Goal: Transaction & Acquisition: Book appointment/travel/reservation

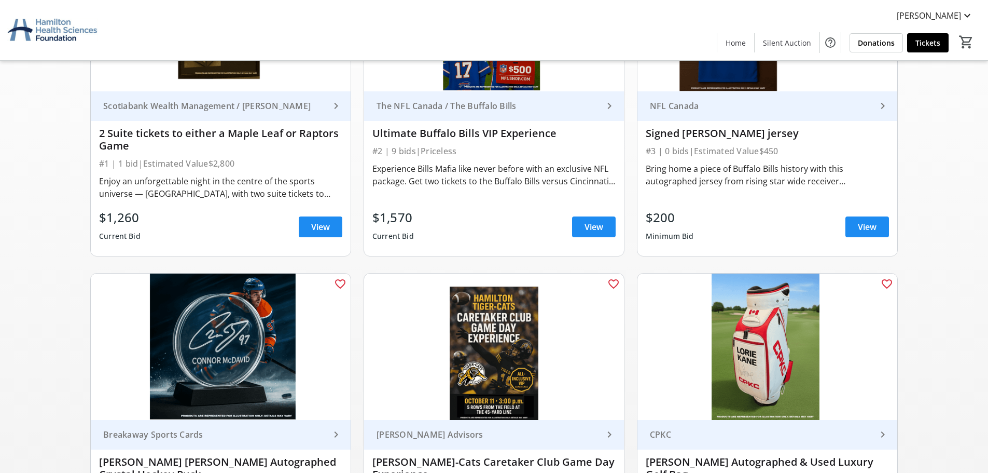
scroll to position [104, 0]
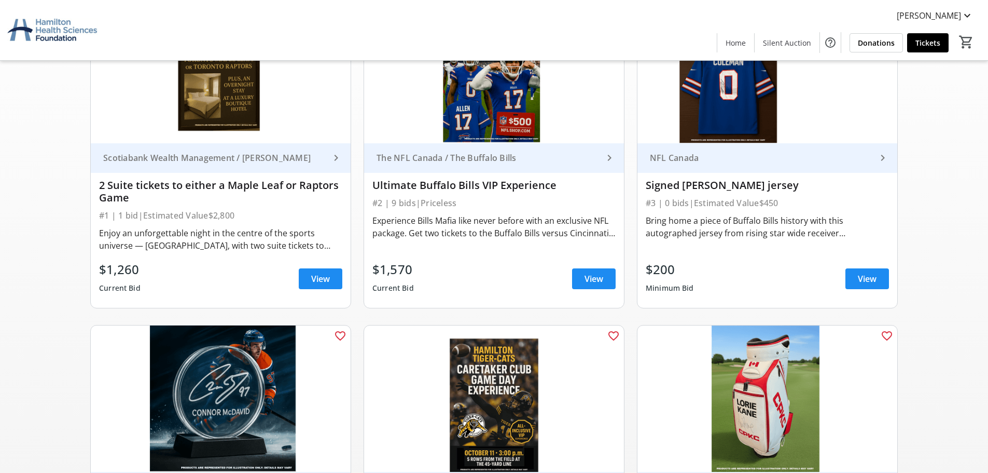
scroll to position [208, 0]
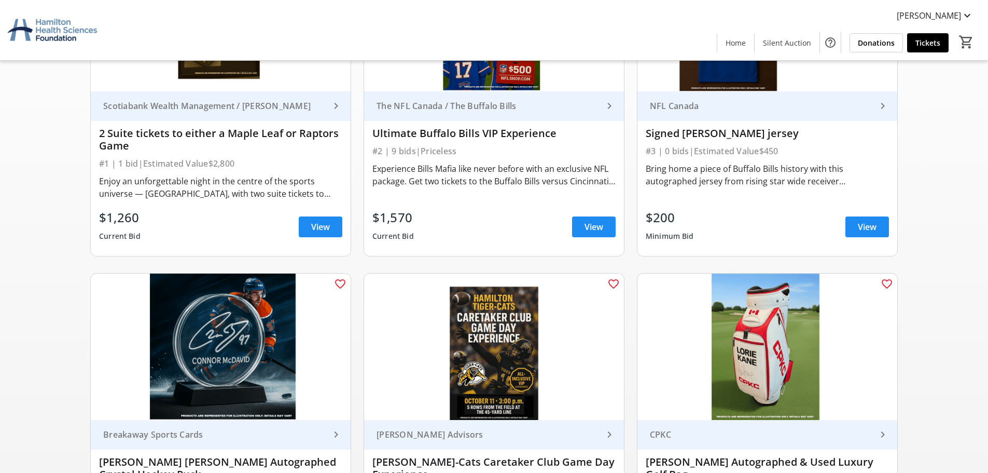
click at [249, 181] on div "Enjoy an unforgettable night in the centre of the sports universe — [GEOGRAPHIC…" at bounding box center [220, 187] width 243 height 25
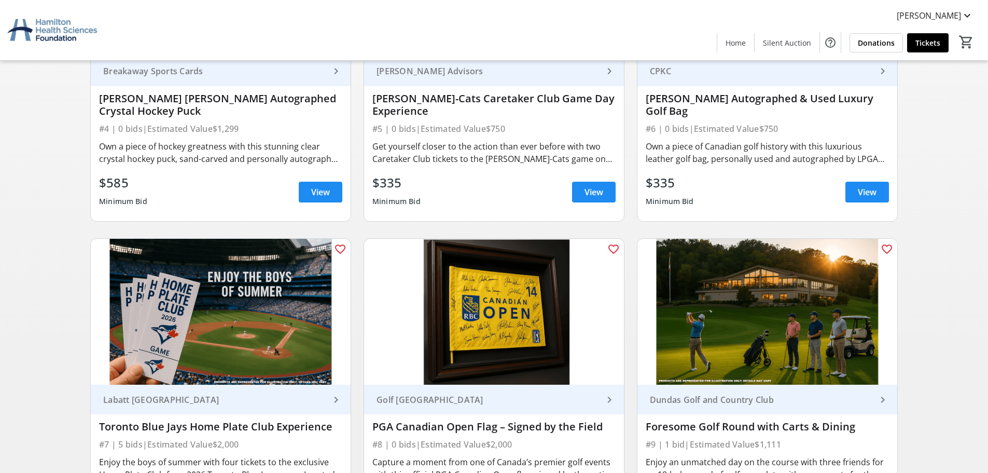
scroll to position [674, 0]
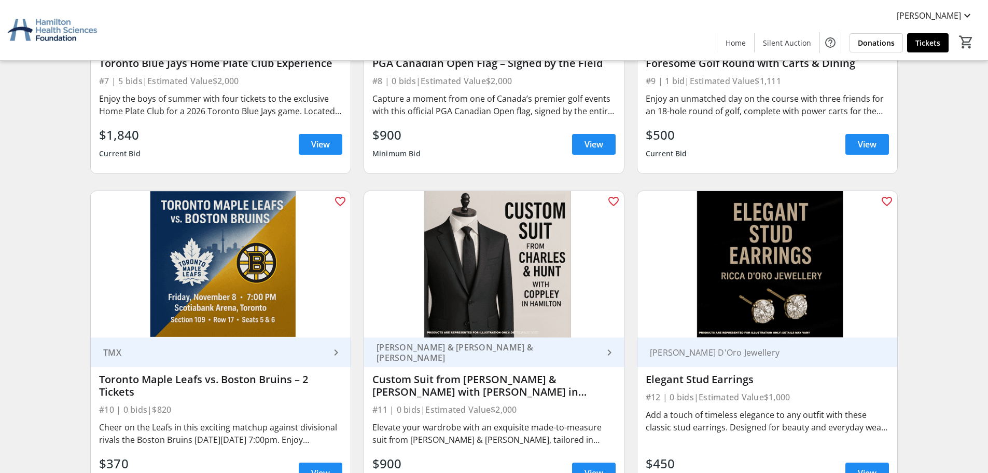
scroll to position [986, 0]
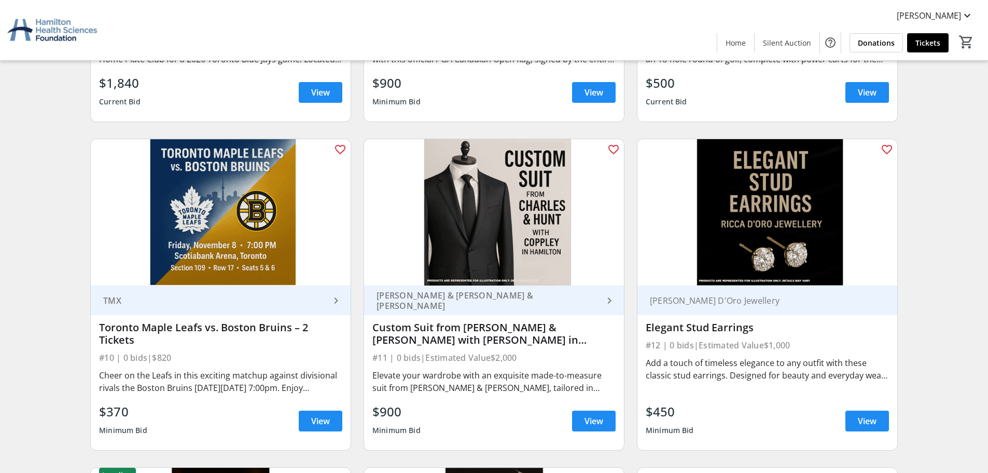
drag, startPoint x: 865, startPoint y: 389, endPoint x: 836, endPoint y: 330, distance: 65.4
click at [836, 330] on div "[PERSON_NAME] D'Oro Jewellery Elegant Stud Earrings #12 | 0 bids | Estimated Va…" at bounding box center [768, 367] width 260 height 164
click at [836, 330] on div "Elegant Stud Earrings" at bounding box center [767, 327] width 243 height 12
drag, startPoint x: 836, startPoint y: 330, endPoint x: 856, endPoint y: 390, distance: 62.3
click at [856, 390] on div "[PERSON_NAME] D'Oro Jewellery Elegant Stud Earrings #12 | 0 bids | Estimated Va…" at bounding box center [768, 367] width 260 height 164
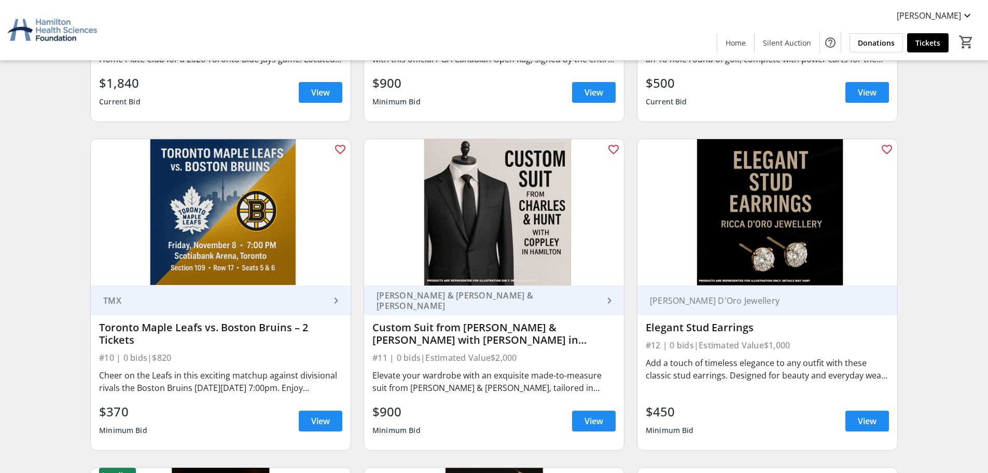
drag, startPoint x: 853, startPoint y: 385, endPoint x: 846, endPoint y: 384, distance: 7.9
click at [852, 385] on div "Add a touch of timeless elegance to any outfit with these classic stud earrings…" at bounding box center [767, 375] width 243 height 42
click at [732, 365] on div "Add a touch of timeless elegance to any outfit with these classic stud earrings…" at bounding box center [767, 368] width 243 height 25
click at [775, 256] on img at bounding box center [768, 212] width 260 height 146
click at [871, 424] on span "View" at bounding box center [867, 420] width 19 height 12
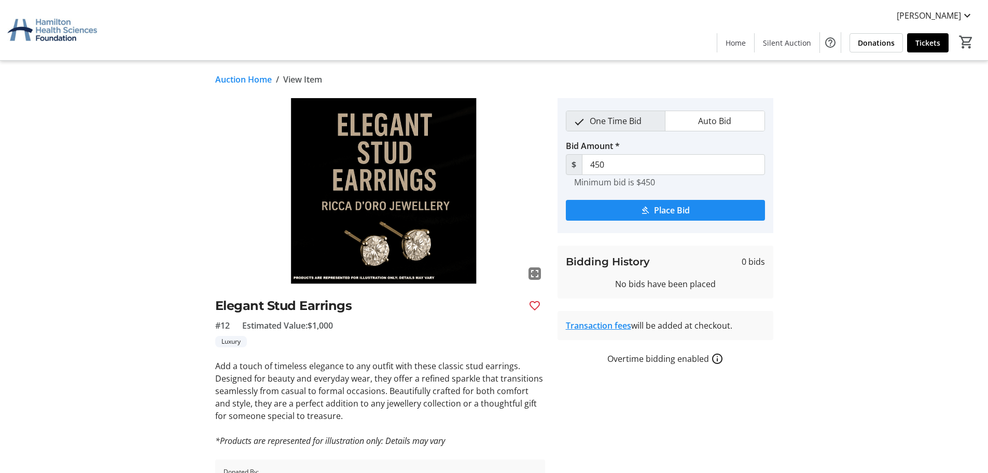
scroll to position [65, 0]
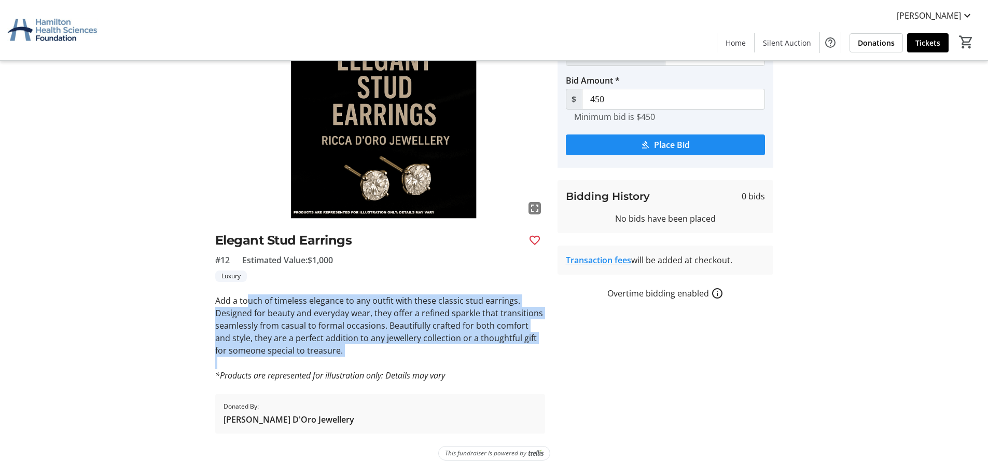
drag, startPoint x: 251, startPoint y: 305, endPoint x: 478, endPoint y: 364, distance: 234.3
click at [477, 364] on div "Add a touch of timeless elegance to any outfit with these classic stud earrings…" at bounding box center [380, 337] width 330 height 87
click at [481, 364] on p at bounding box center [380, 362] width 330 height 12
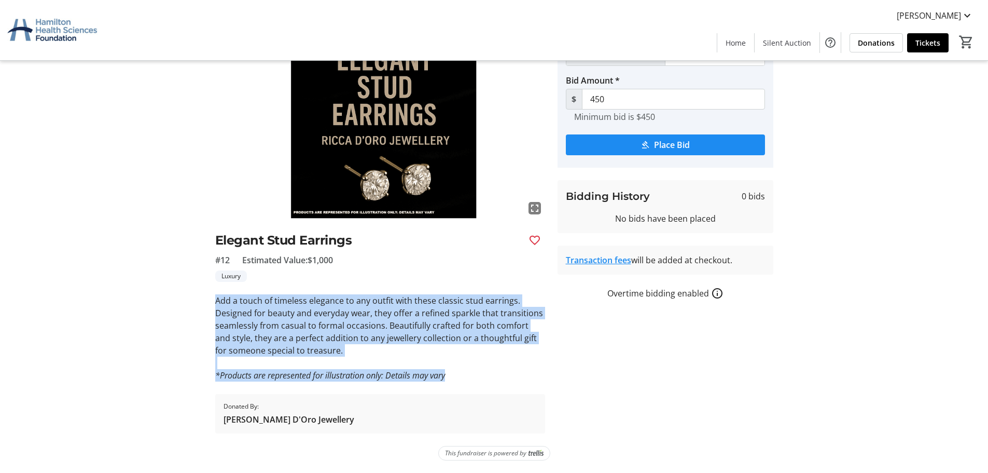
drag, startPoint x: 481, startPoint y: 369, endPoint x: 215, endPoint y: 299, distance: 275.7
click at [215, 299] on div "Add a touch of timeless elegance to any outfit with these classic stud earrings…" at bounding box center [380, 337] width 330 height 87
click at [215, 299] on p "Add a touch of timeless elegance to any outfit with these classic stud earrings…" at bounding box center [380, 325] width 330 height 62
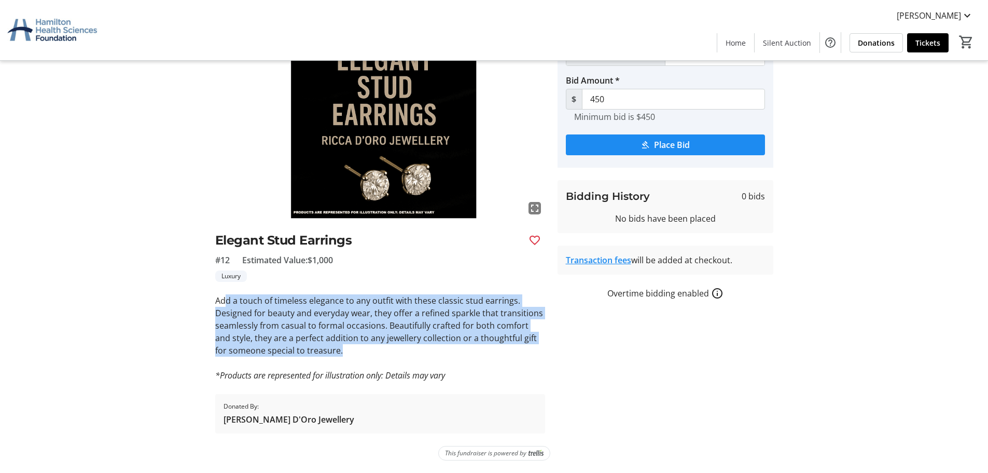
drag, startPoint x: 230, startPoint y: 299, endPoint x: 516, endPoint y: 354, distance: 291.6
click at [517, 354] on p "Add a touch of timeless elegance to any outfit with these classic stud earrings…" at bounding box center [380, 325] width 330 height 62
click at [515, 355] on p "Add a touch of timeless elegance to any outfit with these classic stud earrings…" at bounding box center [380, 325] width 330 height 62
click at [327, 326] on p "Add a touch of timeless elegance to any outfit with these classic stud earrings…" at bounding box center [380, 325] width 330 height 62
drag, startPoint x: 475, startPoint y: 334, endPoint x: 279, endPoint y: 305, distance: 198.7
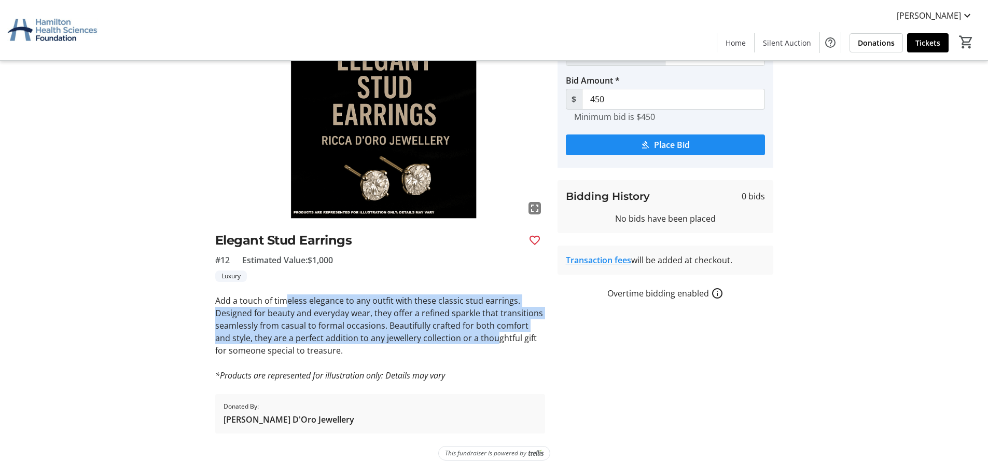
click at [282, 306] on p "Add a touch of timeless elegance to any outfit with these classic stud earrings…" at bounding box center [380, 325] width 330 height 62
click at [277, 305] on p "Add a touch of timeless elegance to any outfit with these classic stud earrings…" at bounding box center [380, 325] width 330 height 62
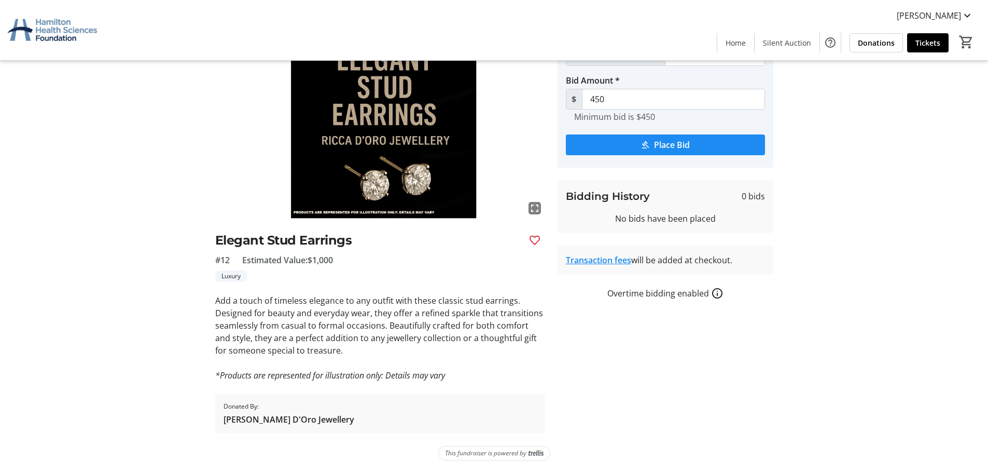
click at [410, 351] on p "Add a touch of timeless elegance to any outfit with these classic stud earrings…" at bounding box center [380, 325] width 330 height 62
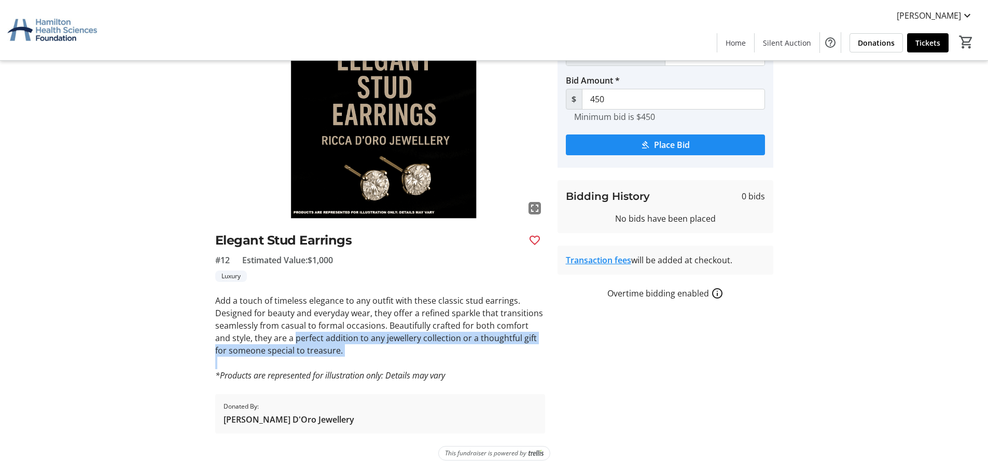
drag, startPoint x: 408, startPoint y: 352, endPoint x: 289, endPoint y: 334, distance: 120.3
click at [289, 334] on p "Add a touch of timeless elegance to any outfit with these classic stud earrings…" at bounding box center [380, 325] width 330 height 62
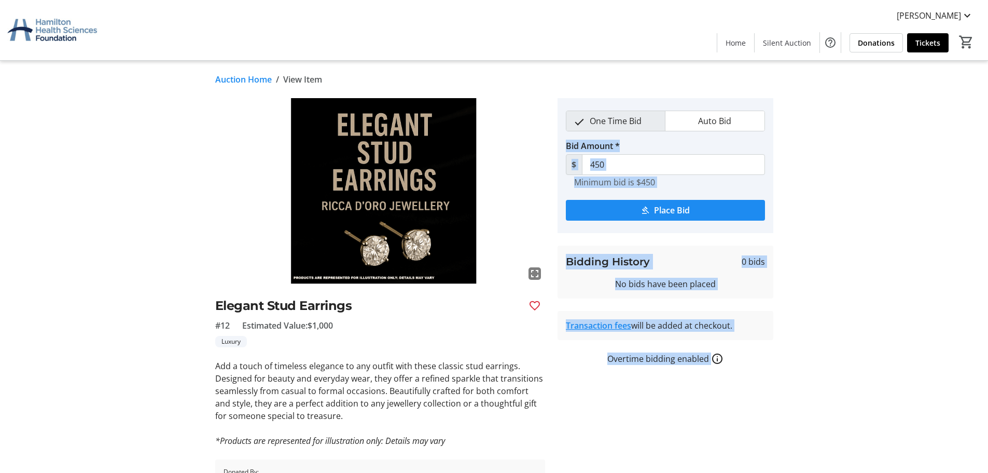
drag, startPoint x: 799, startPoint y: 452, endPoint x: 560, endPoint y: 93, distance: 431.3
click at [571, 122] on div "fullscreen Elegant Stud Earrings #12 Estimated Value: $1,000 Luxury Add a touch…" at bounding box center [494, 298] width 685 height 400
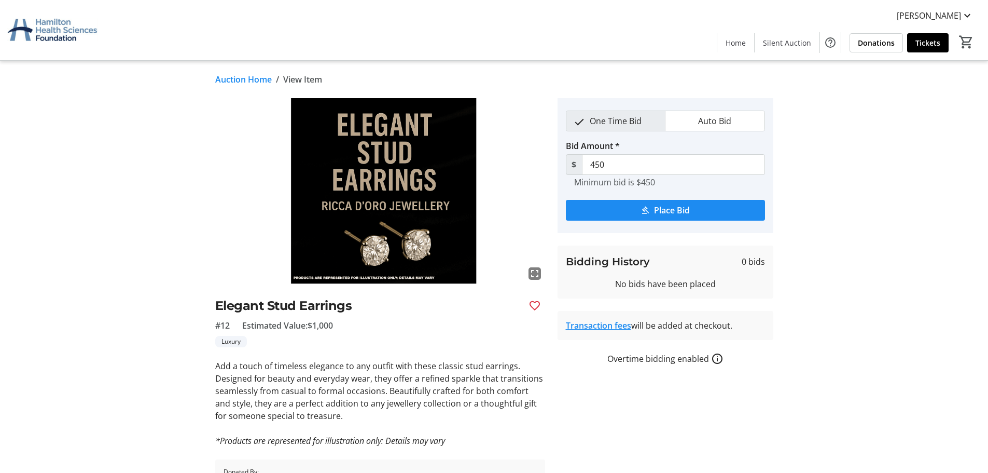
click at [558, 88] on div "Auction Home / View Item fullscreen Elegant Stud Earrings #12 Estimated Value: …" at bounding box center [494, 299] width 685 height 477
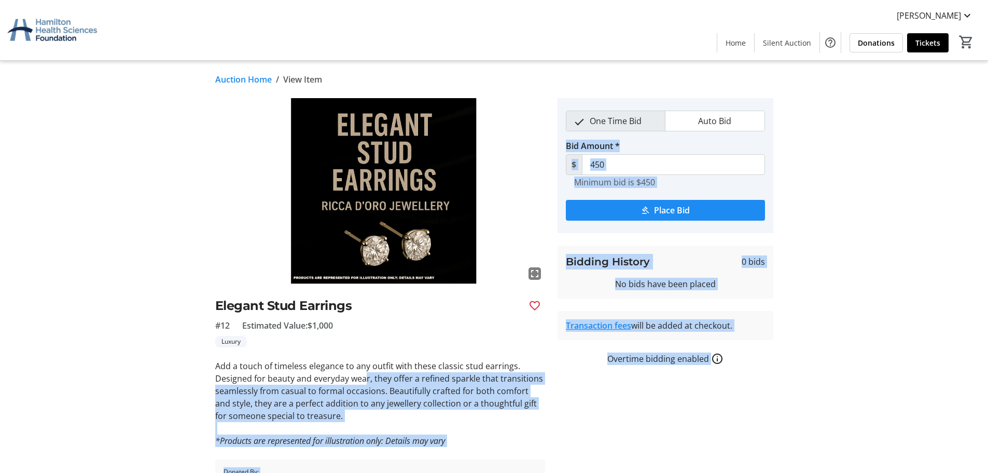
drag, startPoint x: 366, startPoint y: 380, endPoint x: 558, endPoint y: 414, distance: 194.5
click at [556, 413] on div "fullscreen Elegant Stud Earrings #12 Estimated Value: $1,000 Luxury Add a touch…" at bounding box center [494, 298] width 685 height 400
click at [558, 414] on tr-auction-item-bidding-ui "One Time Bid Auto Bid Bid Amount * $ 450 Minimum bid is $450 Place Bid Bidding …" at bounding box center [665, 298] width 228 height 400
click at [291, 370] on p "Add a touch of timeless elegance to any outfit with these classic stud earrings…" at bounding box center [380, 391] width 330 height 62
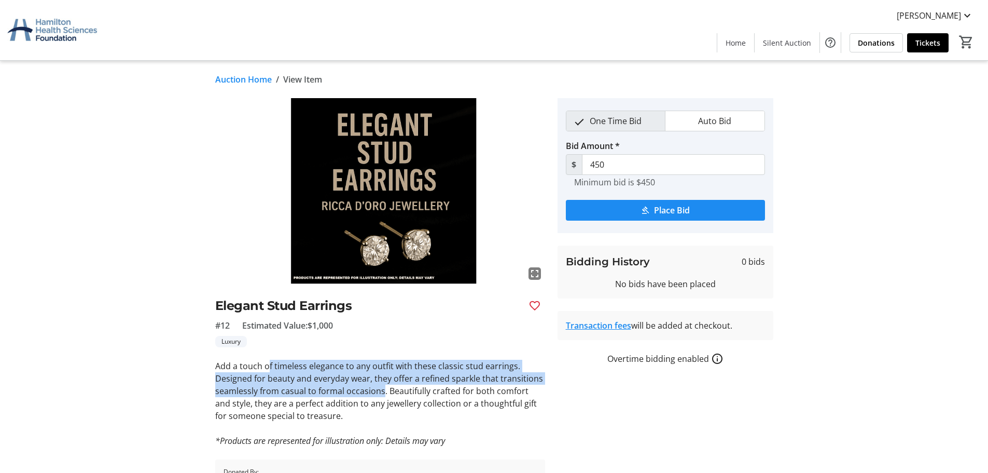
drag, startPoint x: 266, startPoint y: 357, endPoint x: 394, endPoint y: 400, distance: 134.5
click at [393, 399] on div "fullscreen Elegant Stud Earrings #12 Estimated Value: $1,000 Luxury Add a touch…" at bounding box center [380, 298] width 330 height 400
click at [394, 400] on p "Add a touch of timeless elegance to any outfit with these classic stud earrings…" at bounding box center [380, 391] width 330 height 62
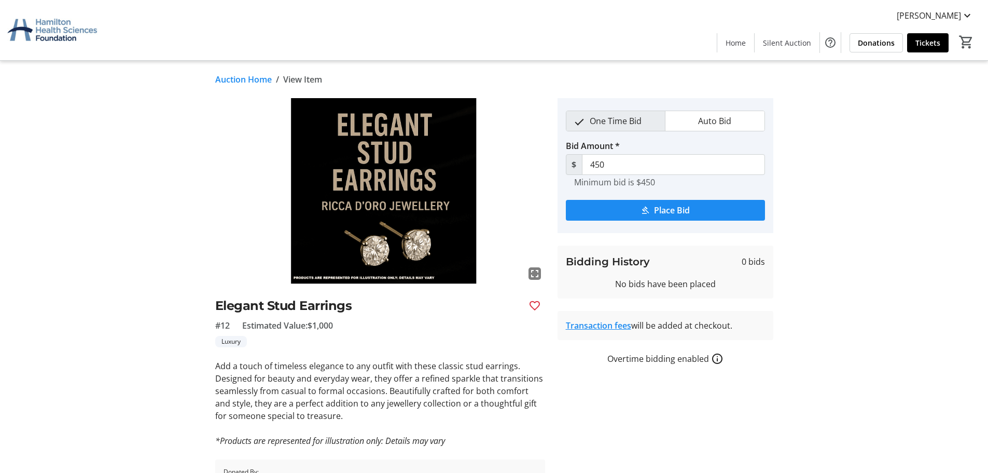
click at [391, 406] on p "Add a touch of timeless elegance to any outfit with these classic stud earrings…" at bounding box center [380, 391] width 330 height 62
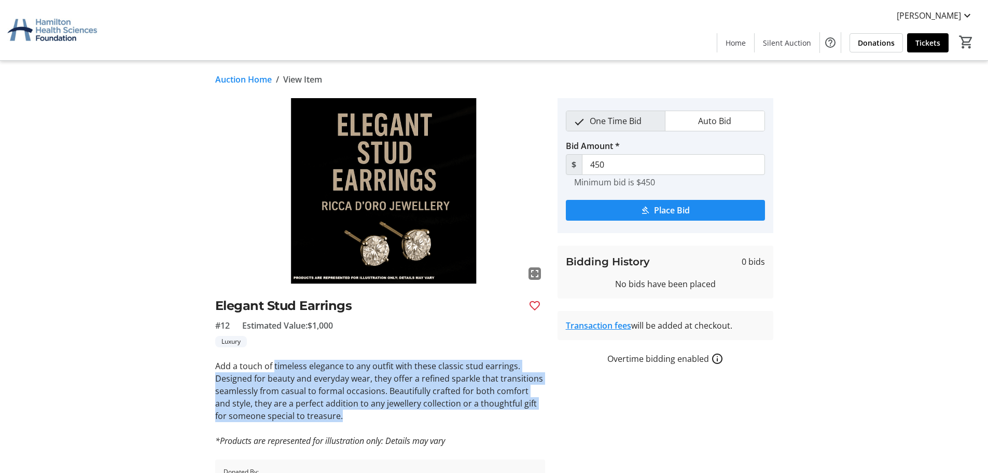
drag, startPoint x: 361, startPoint y: 416, endPoint x: 274, endPoint y: 356, distance: 105.9
click at [274, 356] on div "fullscreen Elegant Stud Earrings #12 Estimated Value: $1,000 Luxury Add a touch…" at bounding box center [380, 298] width 330 height 400
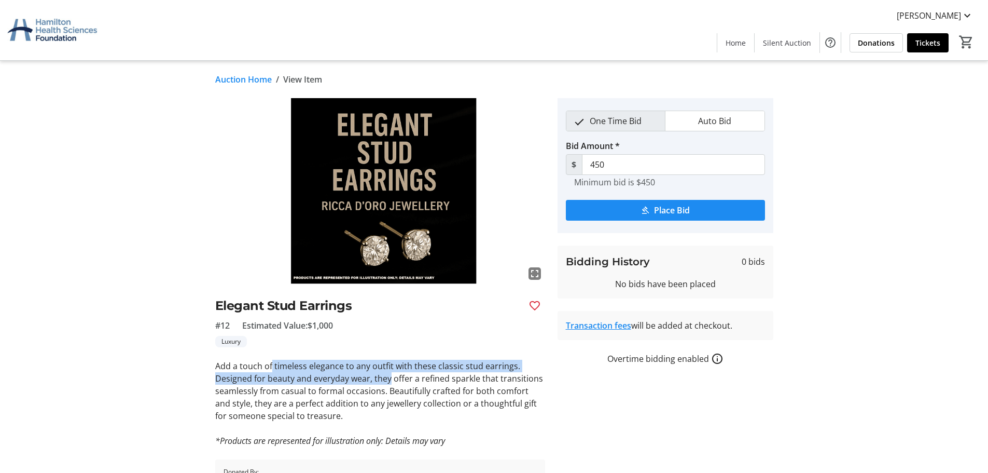
drag, startPoint x: 272, startPoint y: 356, endPoint x: 388, endPoint y: 377, distance: 117.0
click at [388, 377] on div "fullscreen Elegant Stud Earrings #12 Estimated Value: $1,000 Luxury Add a touch…" at bounding box center [380, 298] width 330 height 400
click at [459, 370] on p "Add a touch of timeless elegance to any outfit with these classic stud earrings…" at bounding box center [380, 391] width 330 height 62
drag, startPoint x: 475, startPoint y: 366, endPoint x: 233, endPoint y: 368, distance: 241.8
click at [233, 368] on p "Add a touch of timeless elegance to any outfit with these classic stud earrings…" at bounding box center [380, 391] width 330 height 62
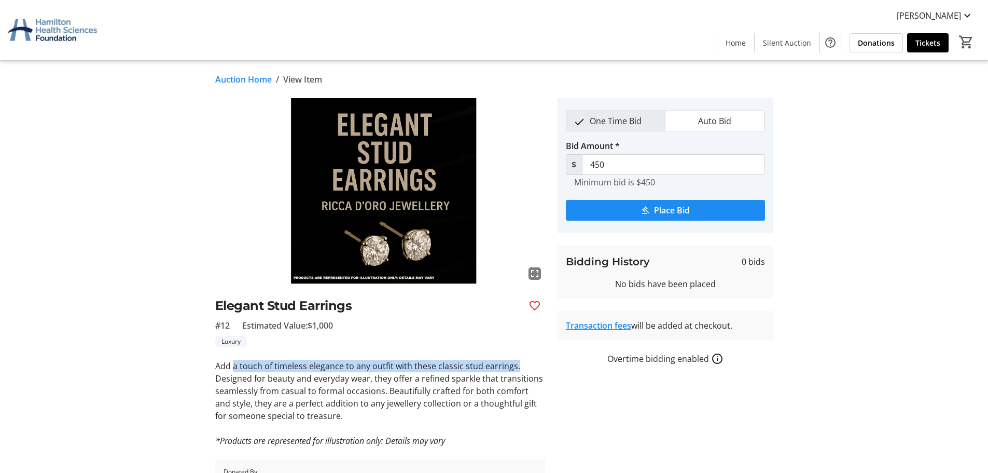
click at [233, 367] on p "Add a touch of timeless elegance to any outfit with these classic stud earrings…" at bounding box center [380, 391] width 330 height 62
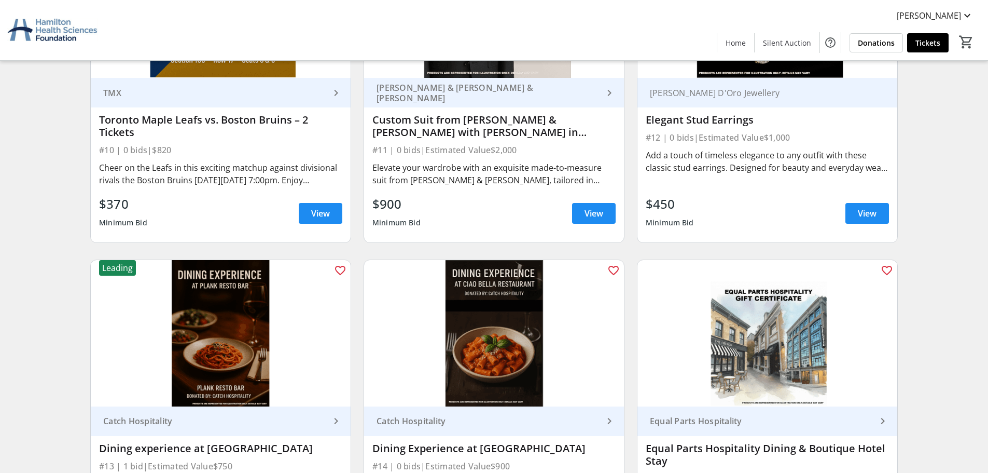
scroll to position [1349, 0]
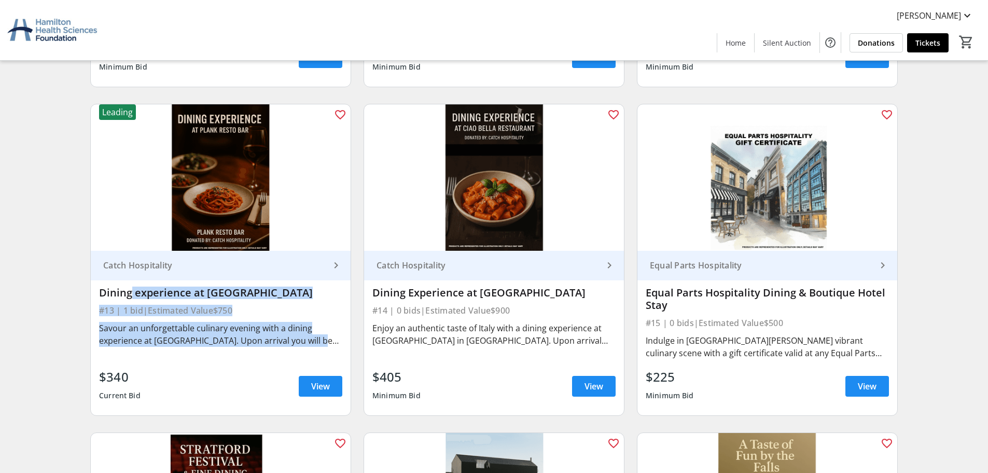
drag, startPoint x: 154, startPoint y: 293, endPoint x: 315, endPoint y: 343, distance: 169.2
click at [312, 343] on div "Catch Hospitality keyboard_arrow_right Dining experience at Plank Restaurant #1…" at bounding box center [221, 333] width 260 height 164
click at [315, 343] on div "Savour an unforgettable culinary evening with a dining experience at [GEOGRAPHI…" at bounding box center [220, 334] width 243 height 25
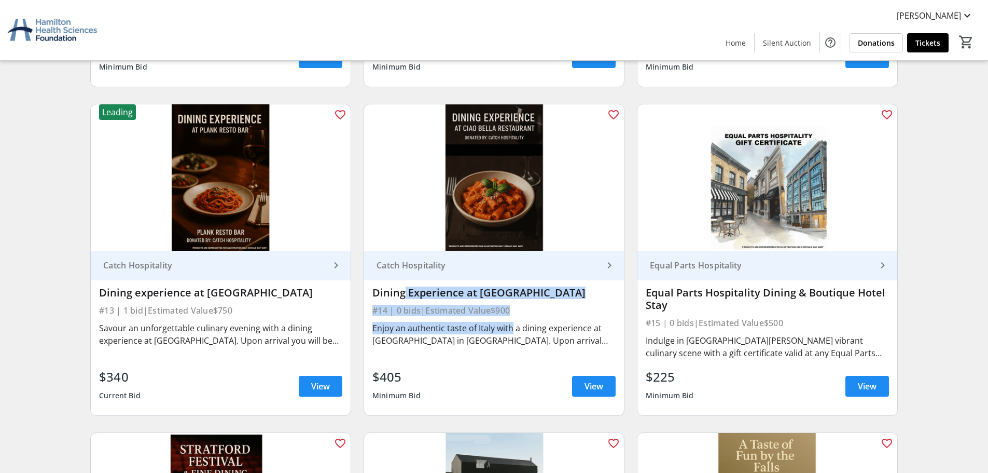
drag, startPoint x: 400, startPoint y: 292, endPoint x: 516, endPoint y: 329, distance: 121.6
click at [516, 329] on div "Catch Hospitality keyboard_arrow_right Dining Experience at [GEOGRAPHIC_DATA] #…" at bounding box center [494, 333] width 260 height 164
click at [516, 329] on div "Enjoy an authentic taste of Italy with a dining experience at [GEOGRAPHIC_DATA]…" at bounding box center [493, 334] width 243 height 25
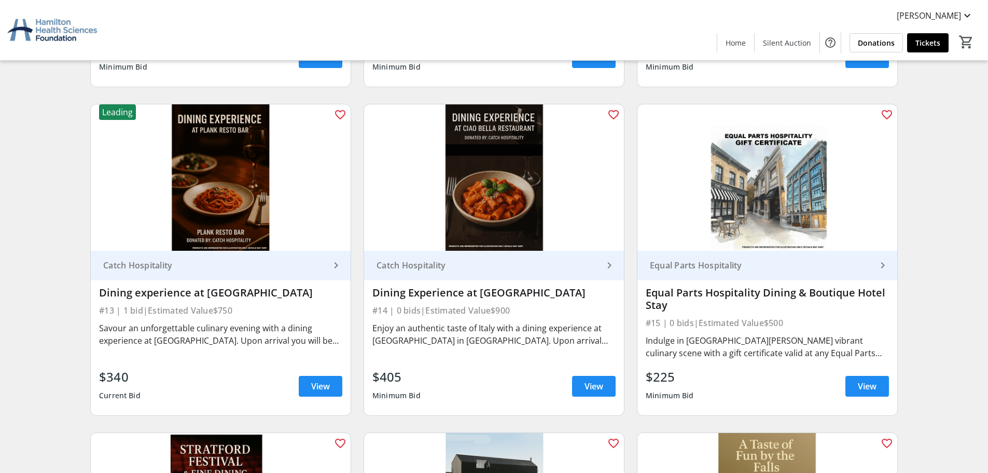
click at [513, 336] on div "Enjoy an authentic taste of Italy with a dining experience at [GEOGRAPHIC_DATA]…" at bounding box center [493, 334] width 243 height 25
click at [588, 382] on span "View" at bounding box center [594, 386] width 19 height 12
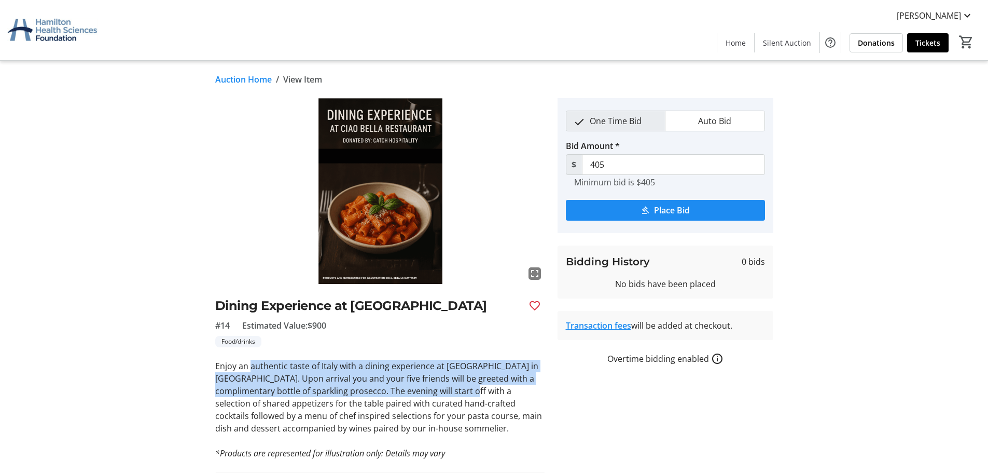
drag, startPoint x: 282, startPoint y: 362, endPoint x: 493, endPoint y: 396, distance: 213.4
click at [492, 395] on p "Enjoy an authentic taste of Italy with a dining experience at [GEOGRAPHIC_DATA]…" at bounding box center [380, 397] width 330 height 75
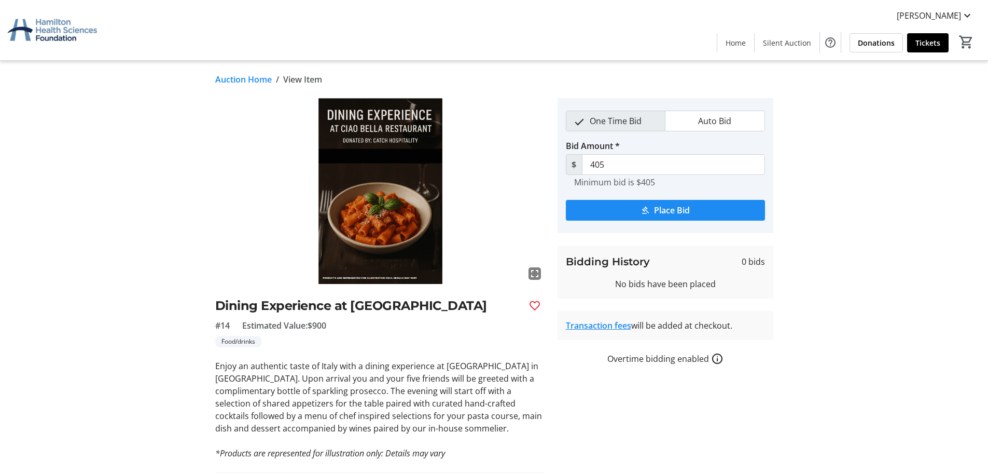
click at [494, 396] on p "Enjoy an authentic taste of Italy with a dining experience at [GEOGRAPHIC_DATA]…" at bounding box center [380, 397] width 330 height 75
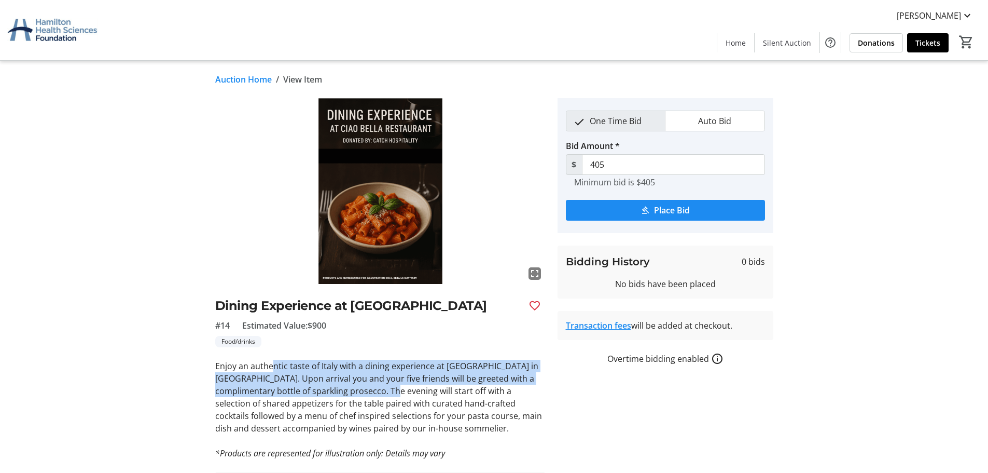
drag, startPoint x: 284, startPoint y: 368, endPoint x: 418, endPoint y: 392, distance: 136.6
click at [418, 392] on p "Enjoy an authentic taste of Italy with a dining experience at [GEOGRAPHIC_DATA]…" at bounding box center [380, 397] width 330 height 75
click at [419, 392] on p "Enjoy an authentic taste of Italy with a dining experience at [GEOGRAPHIC_DATA]…" at bounding box center [380, 397] width 330 height 75
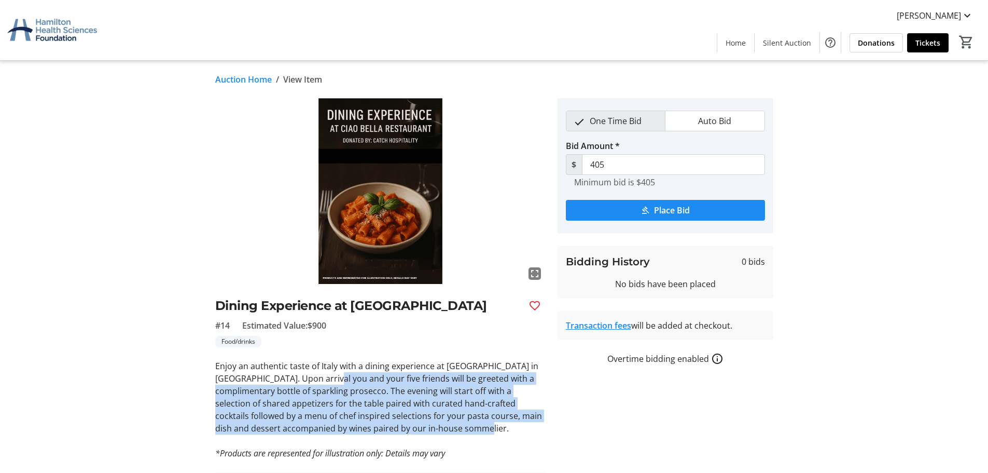
drag, startPoint x: 333, startPoint y: 375, endPoint x: 464, endPoint y: 431, distance: 143.0
click at [462, 431] on p "Enjoy an authentic taste of Italy with a dining experience at [GEOGRAPHIC_DATA]…" at bounding box center [380, 397] width 330 height 75
click at [464, 430] on p "Enjoy an authentic taste of Italy with a dining experience at [GEOGRAPHIC_DATA]…" at bounding box center [380, 397] width 330 height 75
click at [359, 407] on p "Enjoy an authentic taste of Italy with a dining experience at [GEOGRAPHIC_DATA]…" at bounding box center [380, 397] width 330 height 75
drag, startPoint x: 333, startPoint y: 385, endPoint x: 493, endPoint y: 424, distance: 164.6
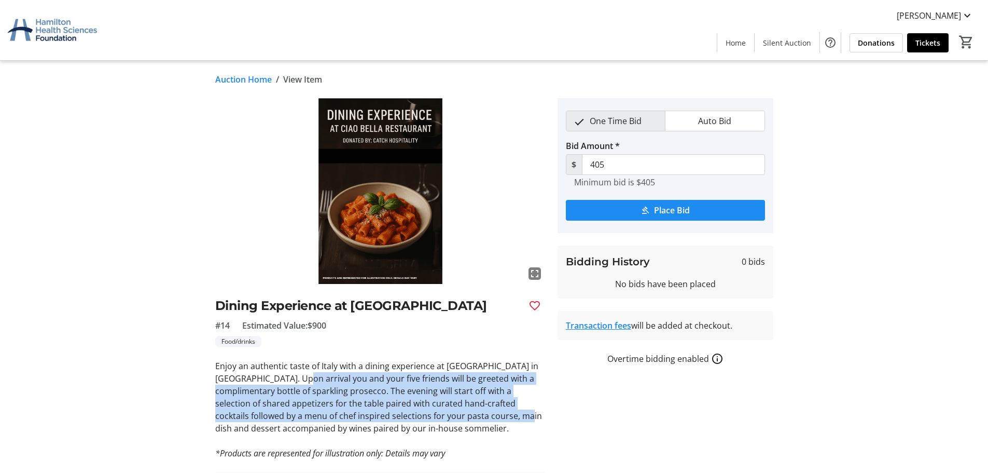
click at [492, 424] on p "Enjoy an authentic taste of Italy with a dining experience at [GEOGRAPHIC_DATA]…" at bounding box center [380, 397] width 330 height 75
click at [493, 424] on p "Enjoy an authentic taste of Italy with a dining experience at [GEOGRAPHIC_DATA]…" at bounding box center [380, 397] width 330 height 75
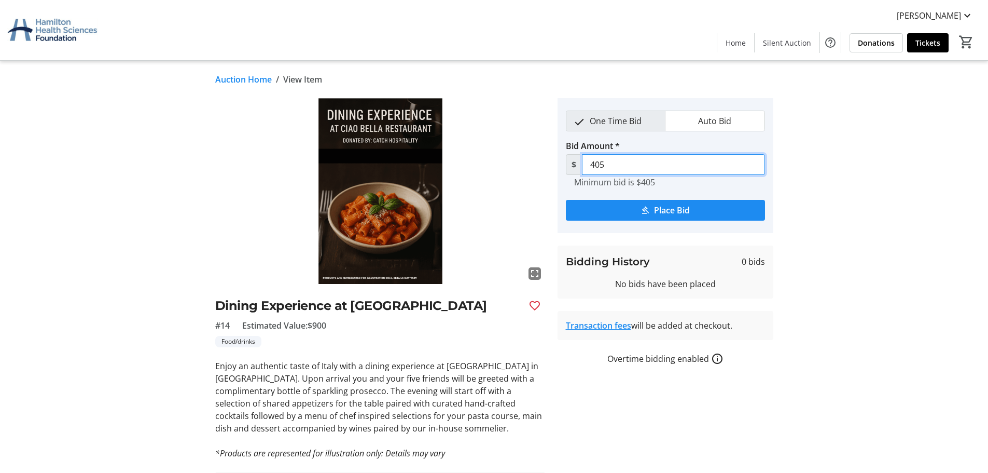
click at [624, 168] on input "405" at bounding box center [673, 164] width 183 height 21
drag, startPoint x: 626, startPoint y: 162, endPoint x: 608, endPoint y: 164, distance: 17.8
click at [608, 164] on input "405" at bounding box center [673, 164] width 183 height 21
drag, startPoint x: 615, startPoint y: 164, endPoint x: 590, endPoint y: 162, distance: 24.9
click at [590, 162] on input "405" at bounding box center [673, 164] width 183 height 21
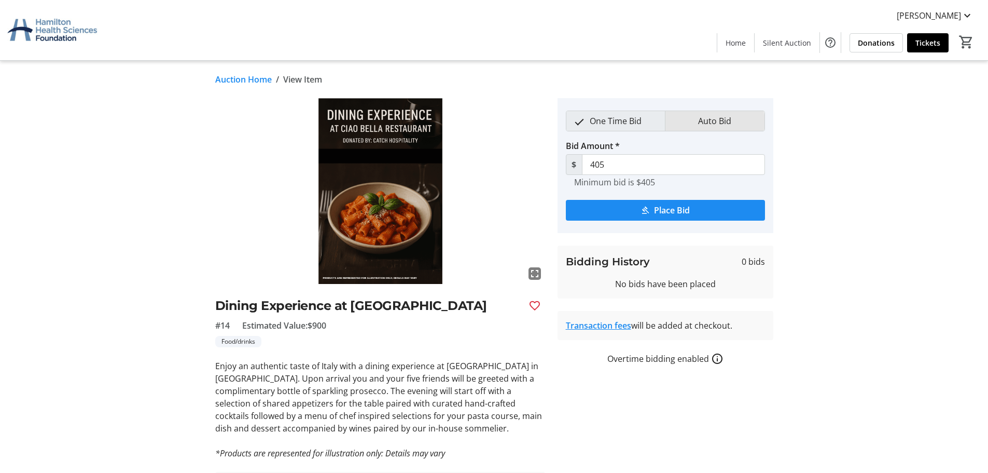
click at [706, 122] on span "Auto Bid" at bounding box center [715, 121] width 46 height 20
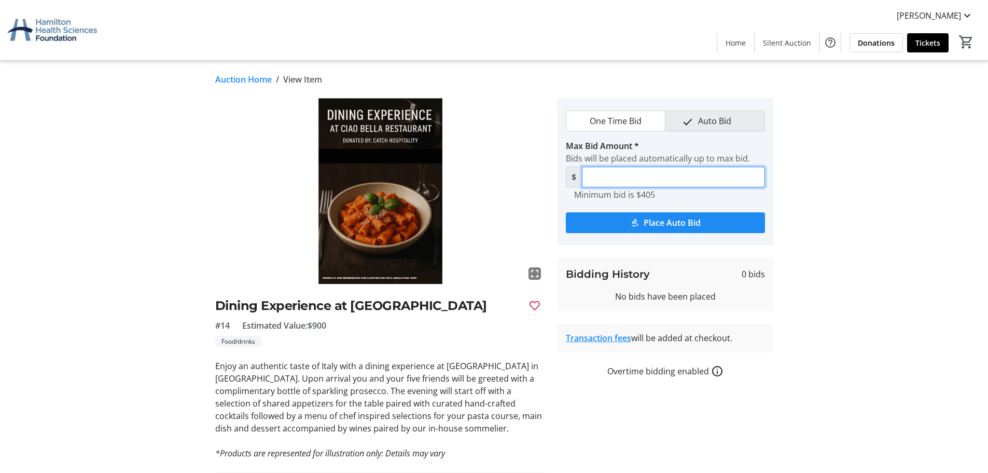
click at [623, 178] on input "Max Bid Amount *" at bounding box center [673, 177] width 183 height 21
type input "4"
type input "5"
type input "3"
click at [592, 143] on label "Max Bid Amount *" at bounding box center [602, 146] width 73 height 12
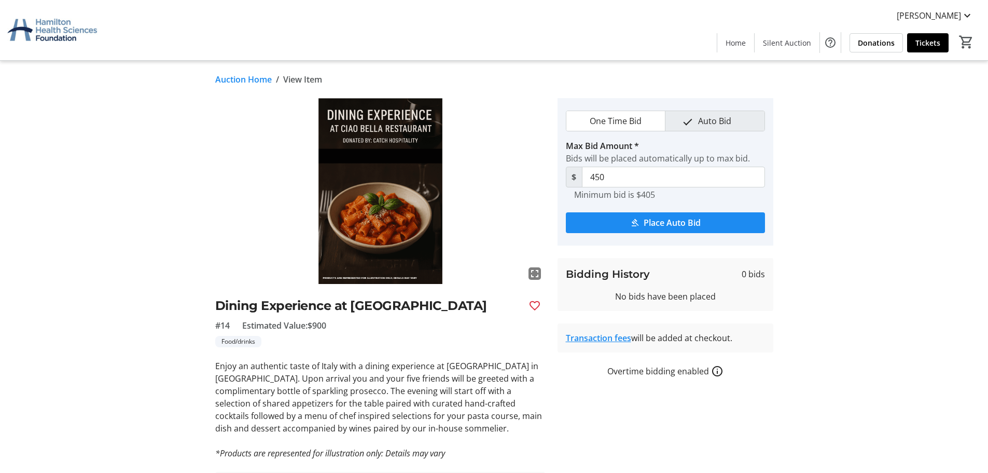
click at [592, 167] on input "450" at bounding box center [673, 177] width 183 height 21
drag, startPoint x: 730, startPoint y: 157, endPoint x: 567, endPoint y: 145, distance: 163.9
click at [567, 145] on tr-form-field "Max Bid Amount * Bids will be placed automatically up to max bid. $ 450 Minimum…" at bounding box center [665, 176] width 199 height 73
click at [571, 145] on label "Max Bid Amount *" at bounding box center [602, 146] width 73 height 12
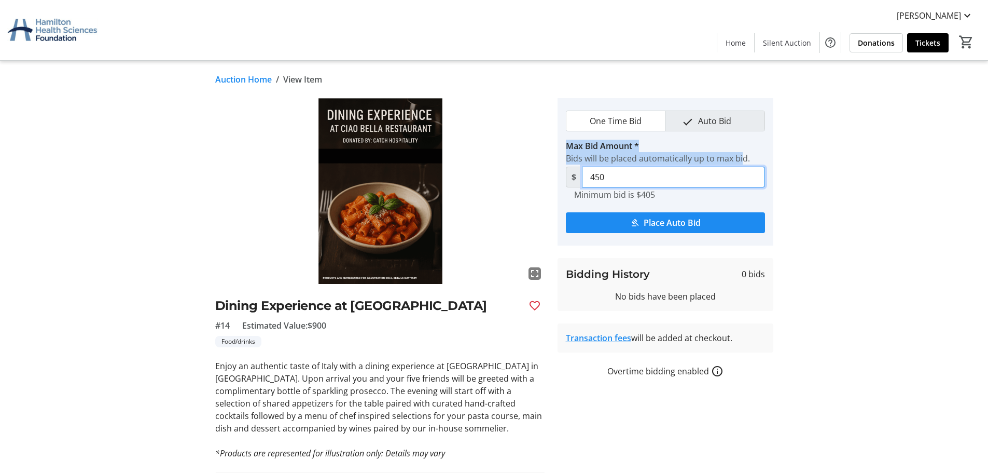
click at [582, 167] on input "450" at bounding box center [673, 177] width 183 height 21
drag, startPoint x: 571, startPoint y: 145, endPoint x: 738, endPoint y: 159, distance: 167.7
click at [738, 159] on tr-form-field "Max Bid Amount * Bids will be placed automatically up to max bid. $ 450 Minimum…" at bounding box center [665, 176] width 199 height 73
click at [738, 159] on div "Bids will be placed automatically up to max bid." at bounding box center [665, 158] width 199 height 12
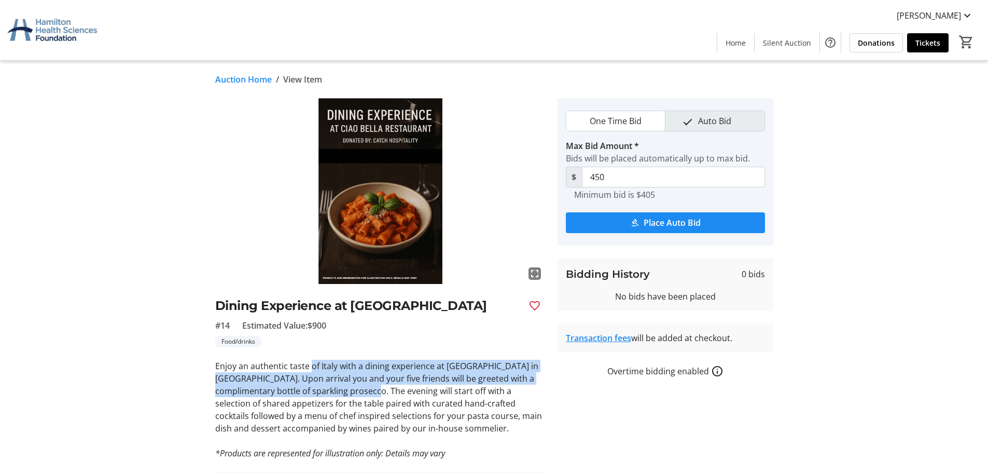
drag, startPoint x: 393, startPoint y: 391, endPoint x: 308, endPoint y: 358, distance: 91.0
click at [310, 360] on p "Enjoy an authentic taste of Italy with a dining experience at [GEOGRAPHIC_DATA]…" at bounding box center [380, 397] width 330 height 75
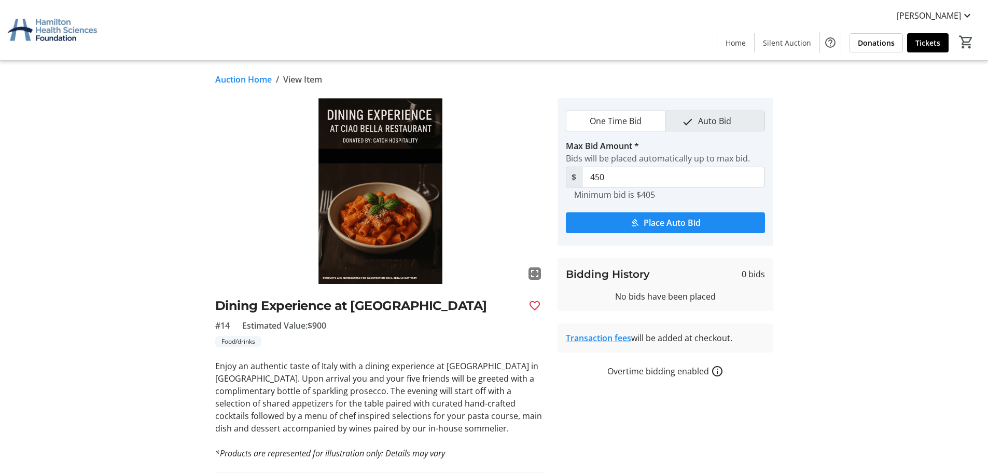
click at [303, 356] on div "fullscreen Dining Experience at [GEOGRAPHIC_DATA] #14 Estimated Value: $900 Foo…" at bounding box center [380, 304] width 330 height 413
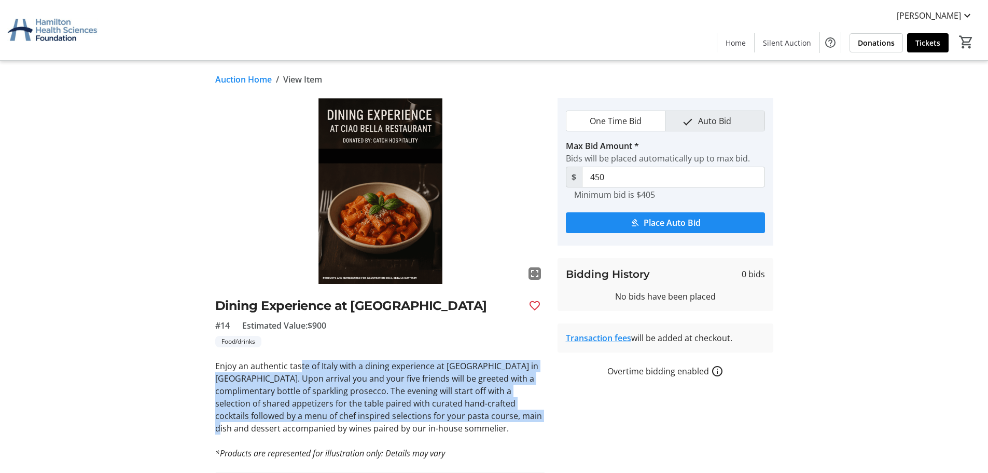
drag, startPoint x: 301, startPoint y: 356, endPoint x: 492, endPoint y: 412, distance: 199.1
click at [492, 412] on div "fullscreen Dining Experience at [GEOGRAPHIC_DATA] #14 Estimated Value: $900 Foo…" at bounding box center [380, 304] width 330 height 413
click at [493, 412] on p "Enjoy an authentic taste of Italy with a dining experience at [GEOGRAPHIC_DATA]…" at bounding box center [380, 397] width 330 height 75
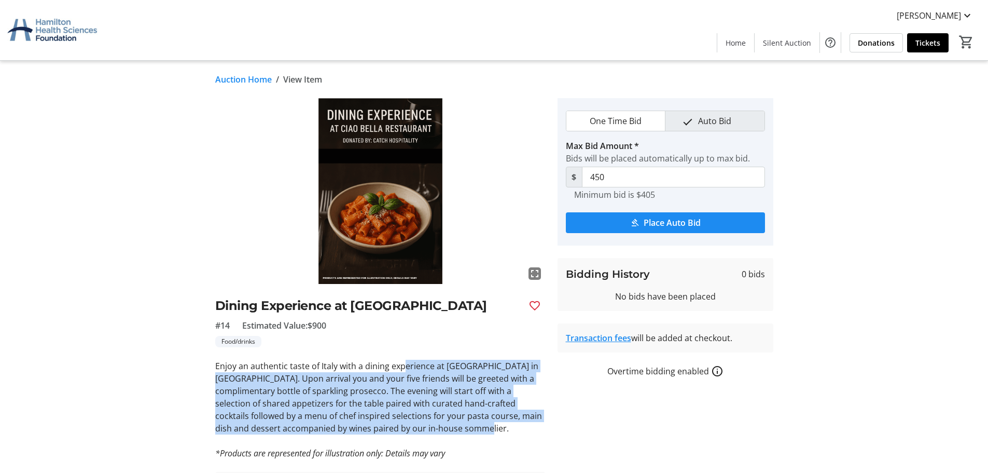
drag, startPoint x: 459, startPoint y: 425, endPoint x: 399, endPoint y: 354, distance: 92.9
click at [402, 357] on div "fullscreen Dining Experience at [GEOGRAPHIC_DATA] #14 Estimated Value: $900 Foo…" at bounding box center [380, 304] width 330 height 413
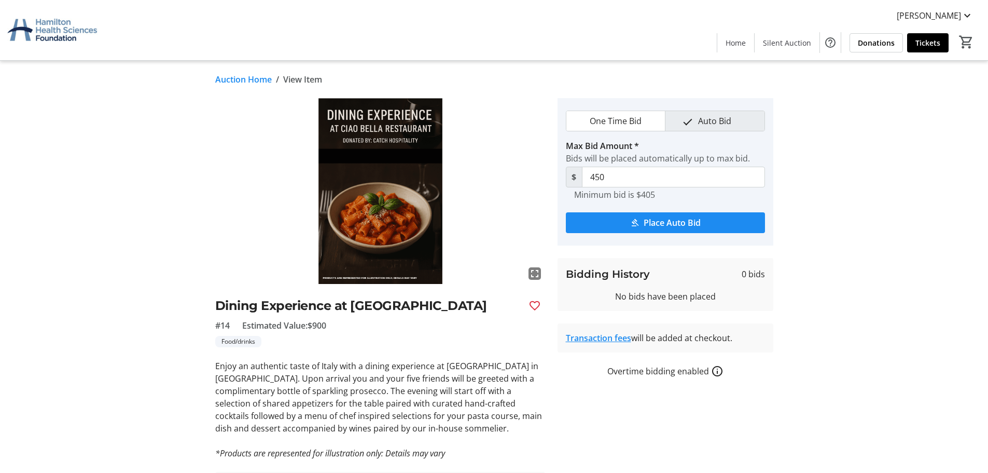
click at [399, 352] on div "fullscreen Dining Experience at [GEOGRAPHIC_DATA] #14 Estimated Value: $900 Foo…" at bounding box center [380, 304] width 330 height 413
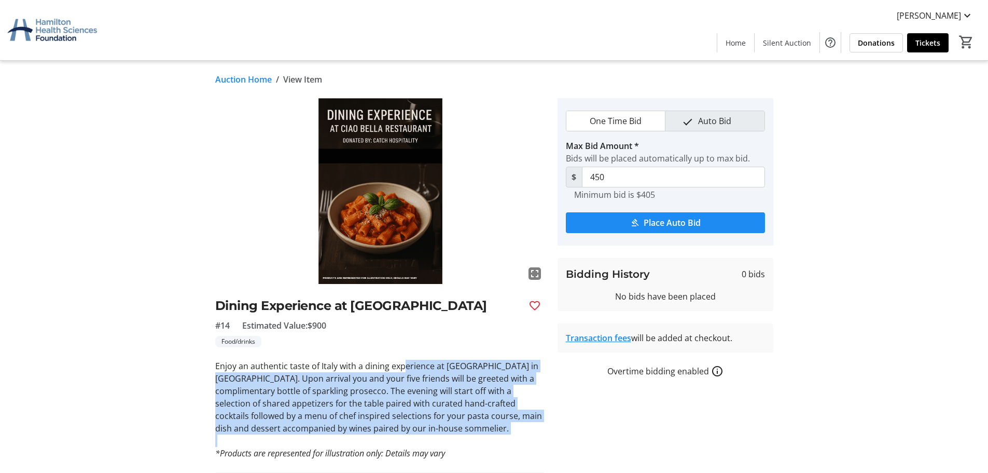
drag, startPoint x: 403, startPoint y: 358, endPoint x: 501, endPoint y: 439, distance: 127.1
click at [501, 439] on div "fullscreen Dining Experience at [GEOGRAPHIC_DATA] #14 Estimated Value: $900 Foo…" at bounding box center [380, 304] width 330 height 413
click at [494, 426] on p "Enjoy an authentic taste of Italy with a dining experience at [GEOGRAPHIC_DATA]…" at bounding box center [380, 397] width 330 height 75
drag, startPoint x: 494, startPoint y: 426, endPoint x: 457, endPoint y: 360, distance: 75.9
click at [457, 361] on p "Enjoy an authentic taste of Italy with a dining experience at [GEOGRAPHIC_DATA]…" at bounding box center [380, 397] width 330 height 75
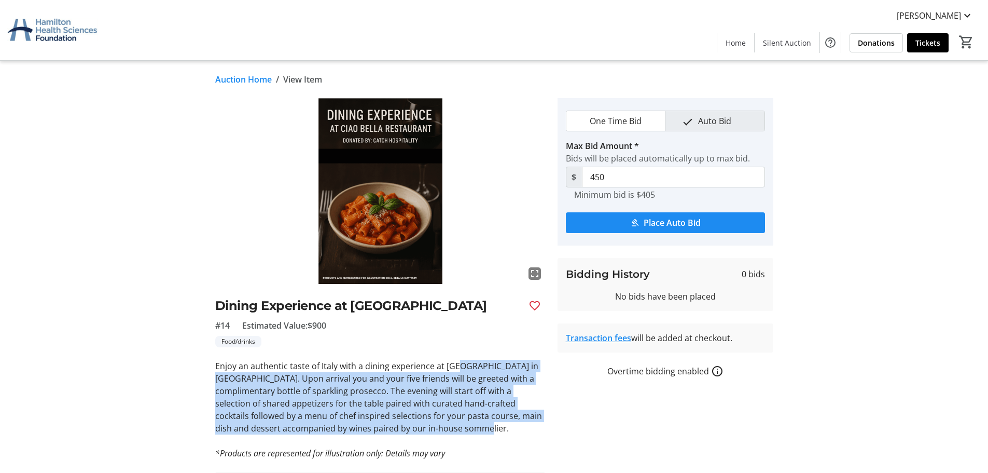
click at [457, 360] on p "Enjoy an authentic taste of Italy with a dining experience at [GEOGRAPHIC_DATA]…" at bounding box center [380, 397] width 330 height 75
drag, startPoint x: 437, startPoint y: 349, endPoint x: 495, endPoint y: 417, distance: 89.7
click at [495, 417] on div "fullscreen Dining Experience at [GEOGRAPHIC_DATA] #14 Estimated Value: $900 Foo…" at bounding box center [380, 304] width 330 height 413
click at [499, 421] on p "Enjoy an authentic taste of Italy with a dining experience at [GEOGRAPHIC_DATA]…" at bounding box center [380, 397] width 330 height 75
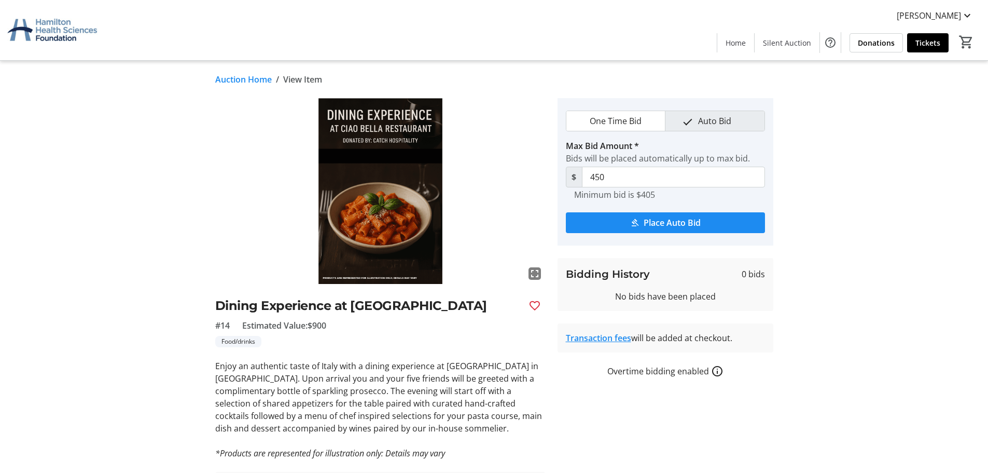
click at [497, 427] on p "Enjoy an authentic taste of Italy with a dining experience at [GEOGRAPHIC_DATA]…" at bounding box center [380, 397] width 330 height 75
drag, startPoint x: 488, startPoint y: 427, endPoint x: 445, endPoint y: 347, distance: 90.5
click at [446, 348] on div "fullscreen Dining Experience at [GEOGRAPHIC_DATA] #14 Estimated Value: $900 Foo…" at bounding box center [380, 304] width 330 height 413
click at [445, 347] on div "Food/drinks" at bounding box center [380, 341] width 330 height 11
drag, startPoint x: 664, startPoint y: 225, endPoint x: 735, endPoint y: 112, distance: 133.1
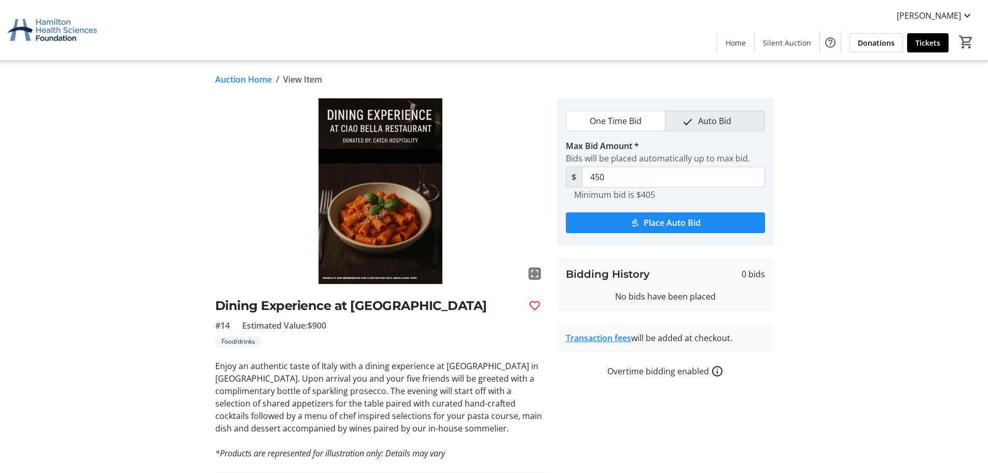
click at [743, 108] on tr-place-bid-ui "One Time Bid Auto Bid Max Bid Amount * Bids will be placed automatically up to …" at bounding box center [666, 171] width 216 height 147
click at [662, 224] on span "Place Auto Bid" at bounding box center [672, 222] width 57 height 12
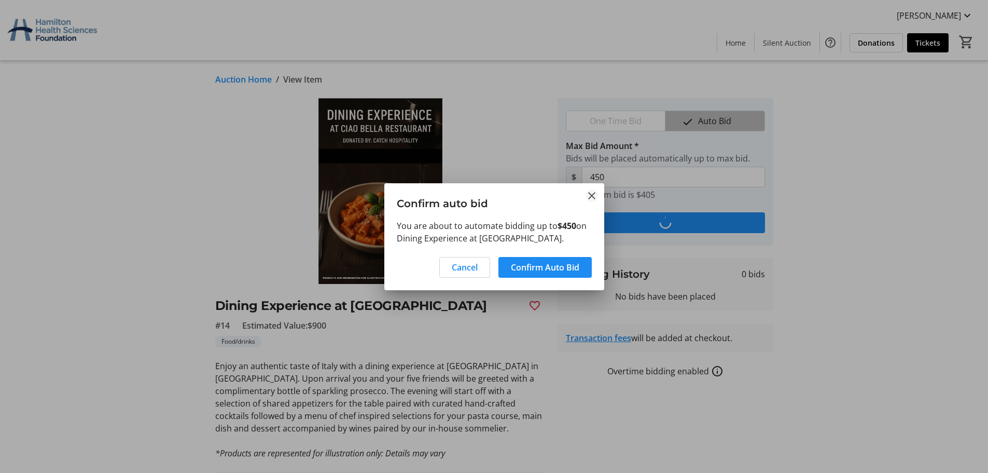
click at [594, 195] on mat-icon "Close" at bounding box center [592, 195] width 12 height 12
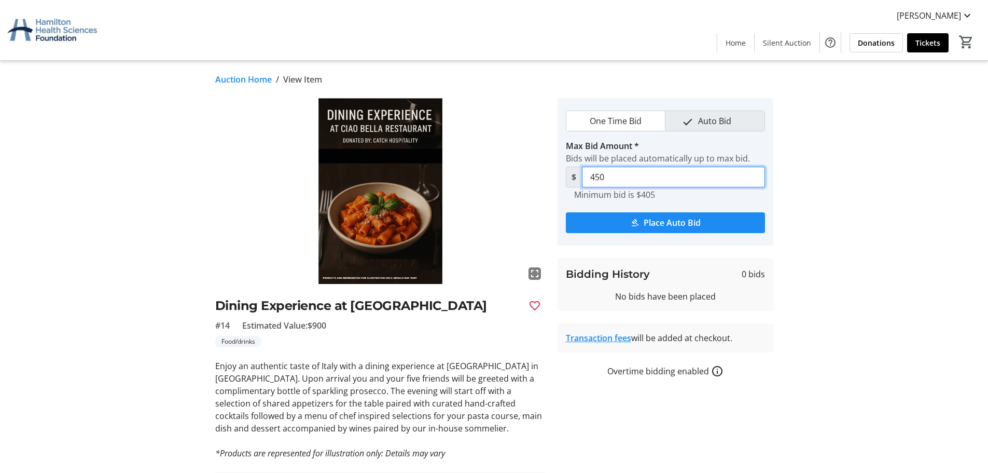
drag, startPoint x: 633, startPoint y: 183, endPoint x: 582, endPoint y: 178, distance: 51.5
click at [582, 178] on input "450" at bounding box center [673, 177] width 183 height 21
type input "405"
click at [641, 125] on span "One Time Bid" at bounding box center [616, 121] width 64 height 20
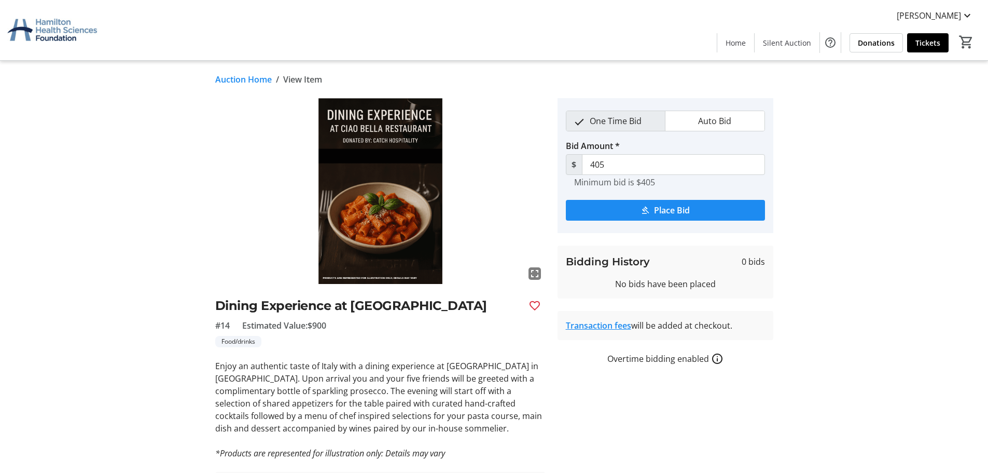
click at [716, 118] on span "Auto Bid" at bounding box center [715, 121] width 46 height 20
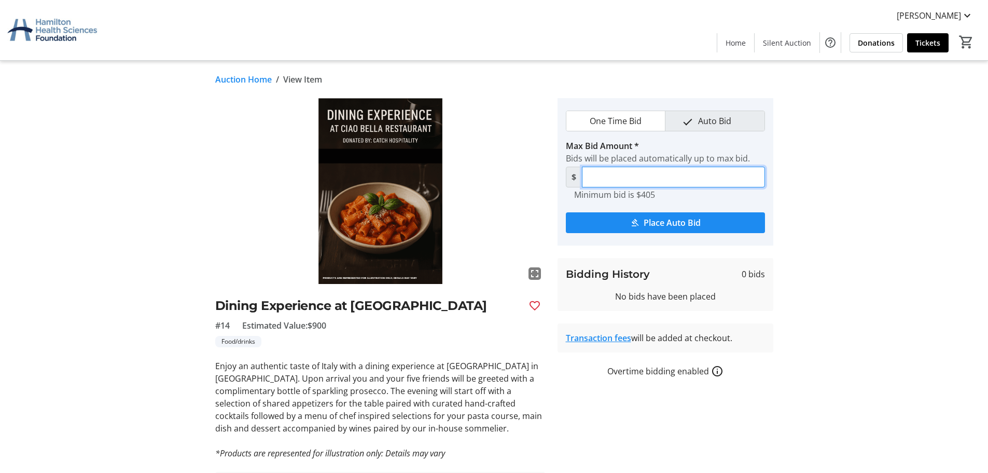
click at [616, 181] on input "Max Bid Amount *" at bounding box center [673, 177] width 183 height 21
type input "405"
click at [697, 223] on span "Place Auto Bid" at bounding box center [672, 222] width 57 height 12
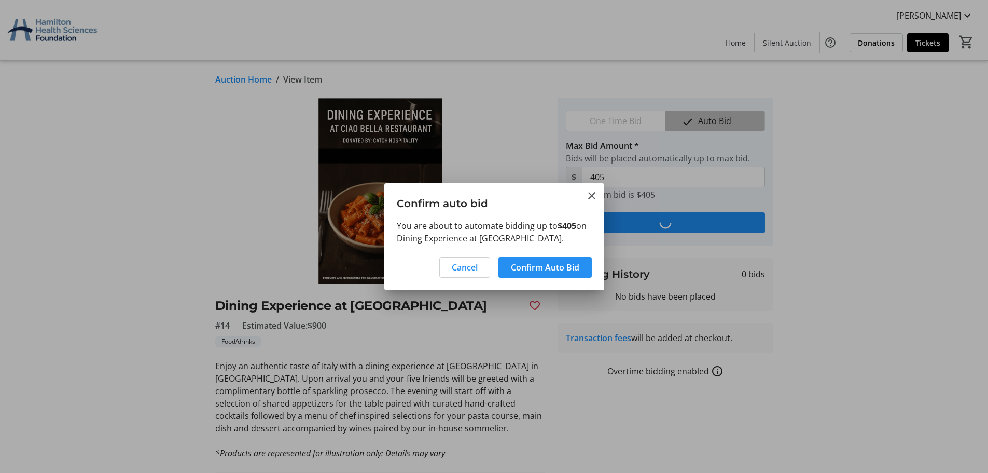
click at [523, 270] on span "Confirm Auto Bid" at bounding box center [545, 267] width 68 height 12
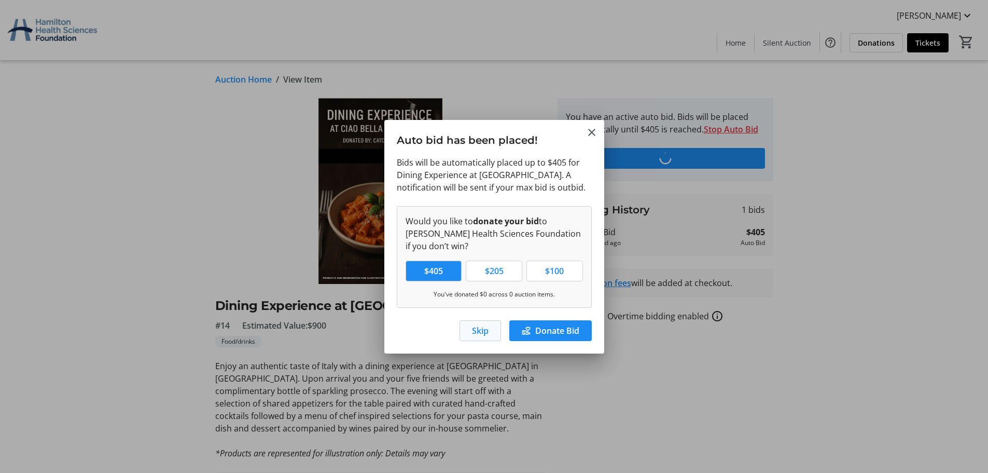
click at [471, 329] on span "button" at bounding box center [480, 330] width 40 height 25
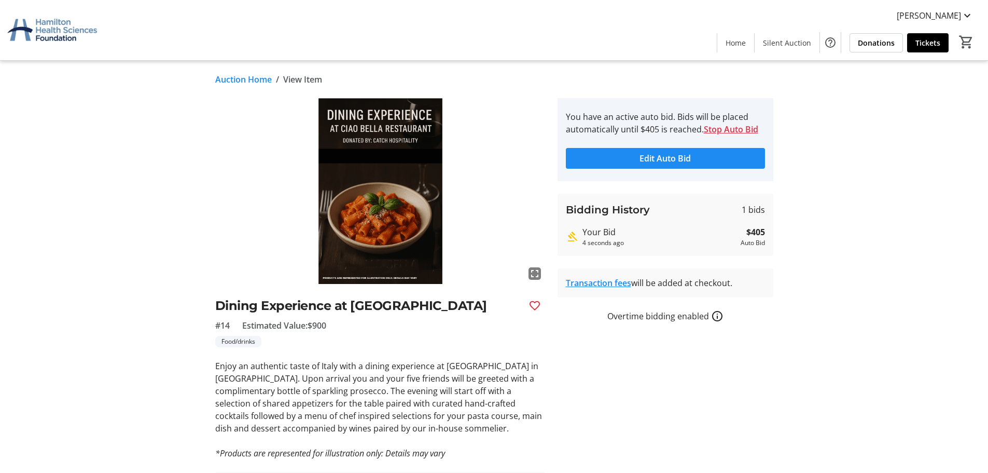
click at [832, 376] on div "fullscreen Dining Experience at [GEOGRAPHIC_DATA] #14 Estimated Value: $900 Foo…" at bounding box center [494, 304] width 685 height 413
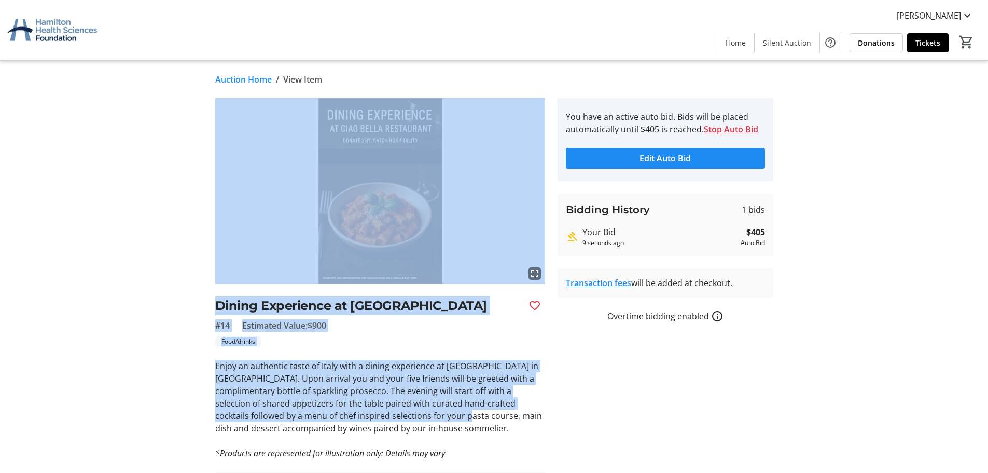
drag, startPoint x: 418, startPoint y: 420, endPoint x: 248, endPoint y: 278, distance: 221.3
click at [251, 279] on div "fullscreen Dining Experience at [GEOGRAPHIC_DATA] #14 Estimated Value: $900 Foo…" at bounding box center [380, 304] width 330 height 413
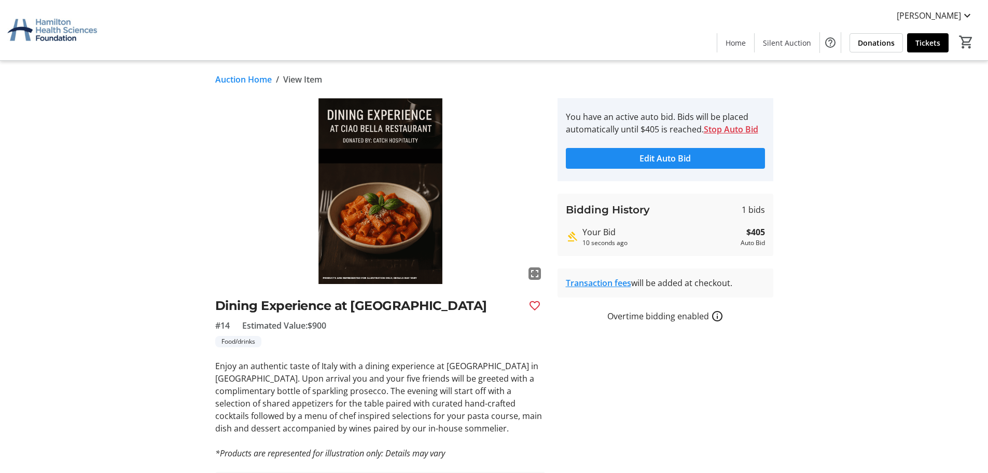
click at [537, 423] on p "Enjoy an authentic taste of Italy with a dining experience at [GEOGRAPHIC_DATA]…" at bounding box center [380, 397] width 330 height 75
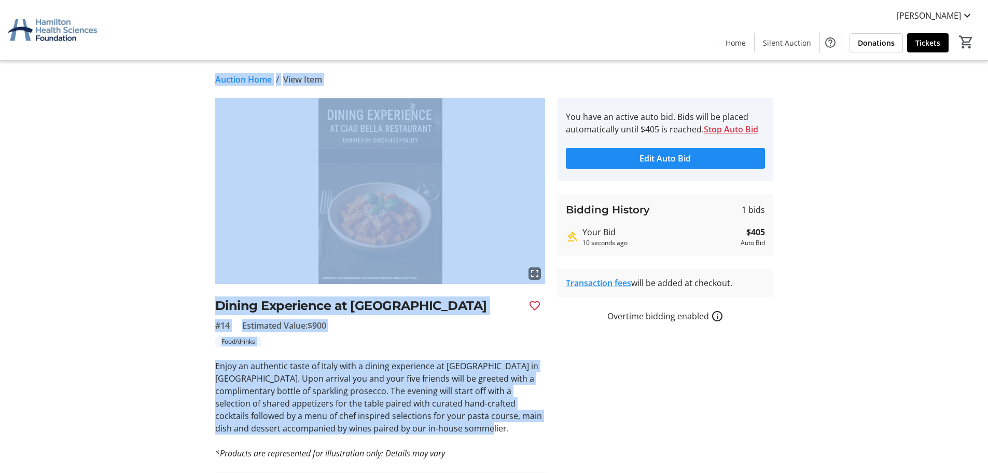
drag, startPoint x: 529, startPoint y: 425, endPoint x: 0, endPoint y: 136, distance: 602.4
click at [0, 136] on tr-auction-item-details-ui "Auction Home / View Item fullscreen Dining Experience at [GEOGRAPHIC_DATA] #14 …" at bounding box center [494, 306] width 988 height 490
drag, startPoint x: 108, startPoint y: 217, endPoint x: 114, endPoint y: 211, distance: 8.1
click at [109, 218] on tr-auction-item-details-ui "Auction Home / View Item fullscreen Dining Experience at [GEOGRAPHIC_DATA] #14 …" at bounding box center [494, 306] width 988 height 490
drag, startPoint x: 939, startPoint y: 283, endPoint x: 889, endPoint y: 283, distance: 50.3
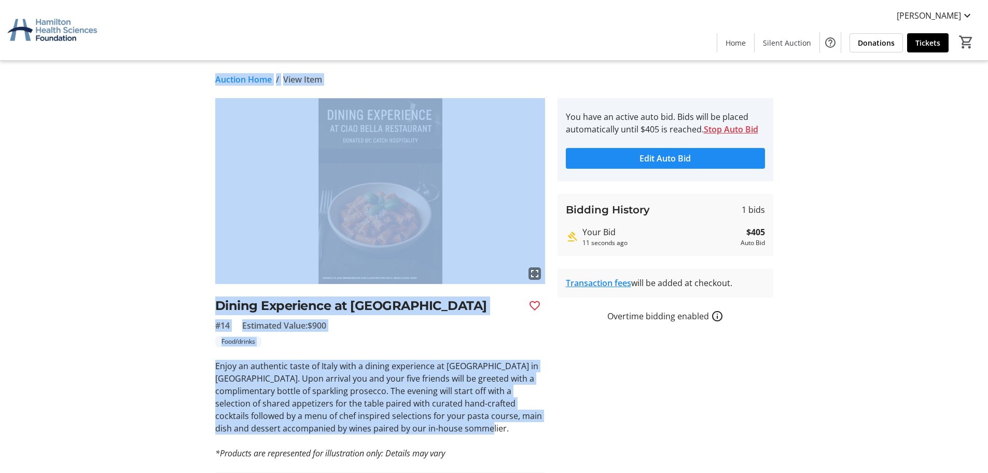
click at [929, 282] on tr-auction-item-details-ui "Auction Home / View Item fullscreen Dining Experience at [GEOGRAPHIC_DATA] #14 …" at bounding box center [494, 306] width 988 height 490
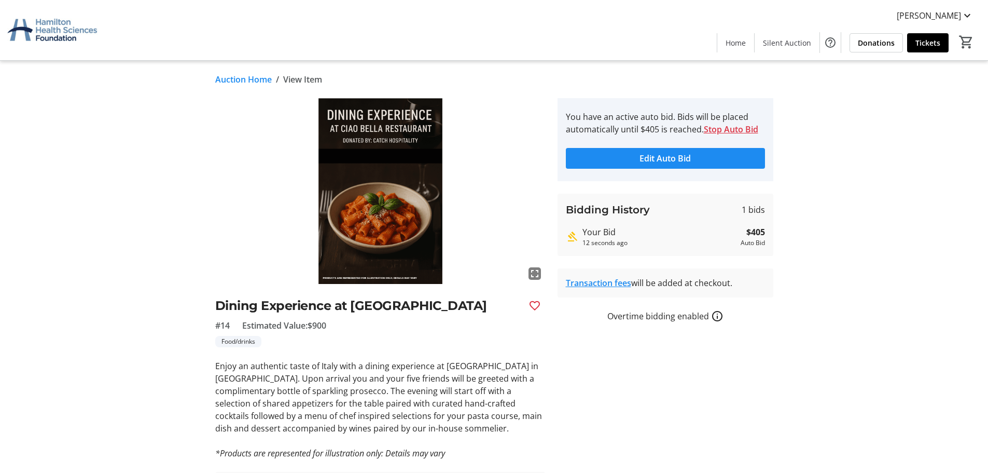
click at [870, 280] on tr-auction-item-details-ui "Auction Home / View Item fullscreen Dining Experience at [GEOGRAPHIC_DATA] #14 …" at bounding box center [494, 306] width 988 height 490
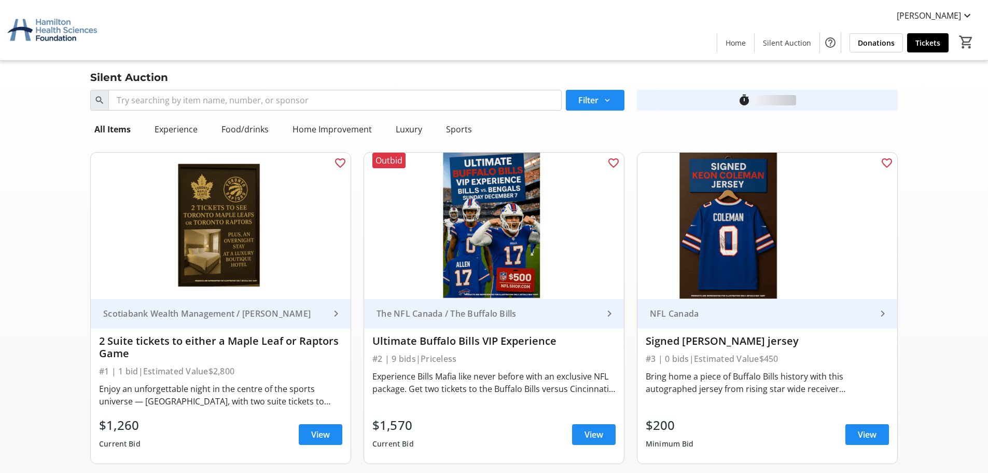
scroll to position [1349, 0]
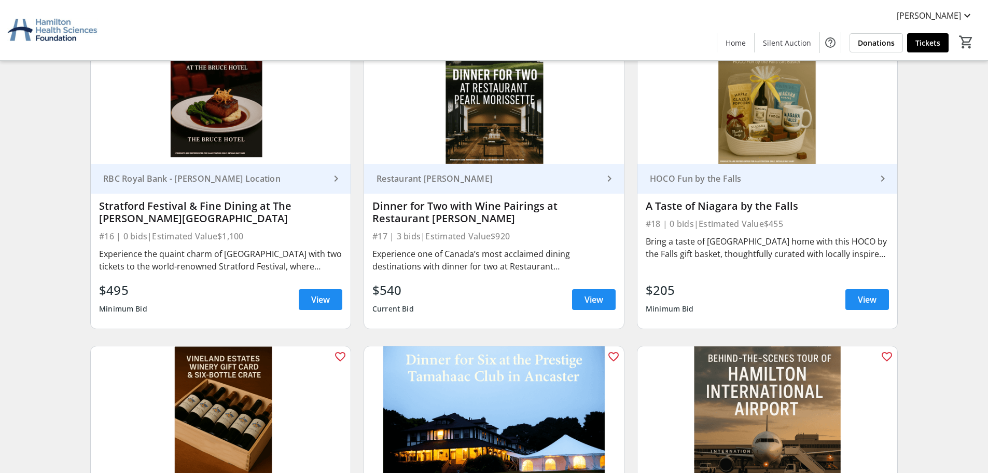
scroll to position [1660, 0]
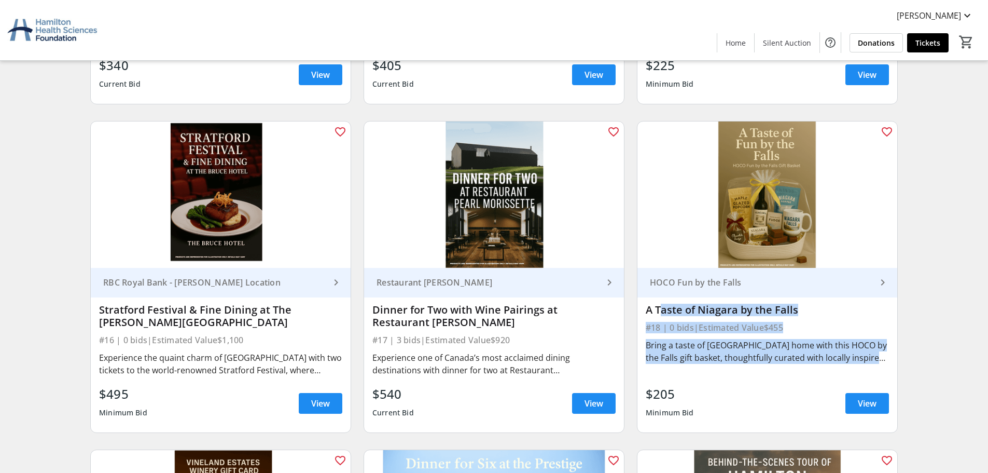
drag, startPoint x: 655, startPoint y: 311, endPoint x: 827, endPoint y: 364, distance: 180.8
click at [827, 364] on div "HOCO Fun by the Falls keyboard_arrow_right A Taste of Niagara by the Falls #18 …" at bounding box center [768, 350] width 260 height 164
click at [832, 359] on div "Bring a taste of [GEOGRAPHIC_DATA] home with this HOCO by the Falls gift basket…" at bounding box center [767, 351] width 243 height 25
drag, startPoint x: 883, startPoint y: 355, endPoint x: 647, endPoint y: 314, distance: 240.0
click at [647, 314] on div "HOCO Fun by the Falls keyboard_arrow_right A Taste of Niagara by the Falls #18 …" at bounding box center [768, 350] width 260 height 164
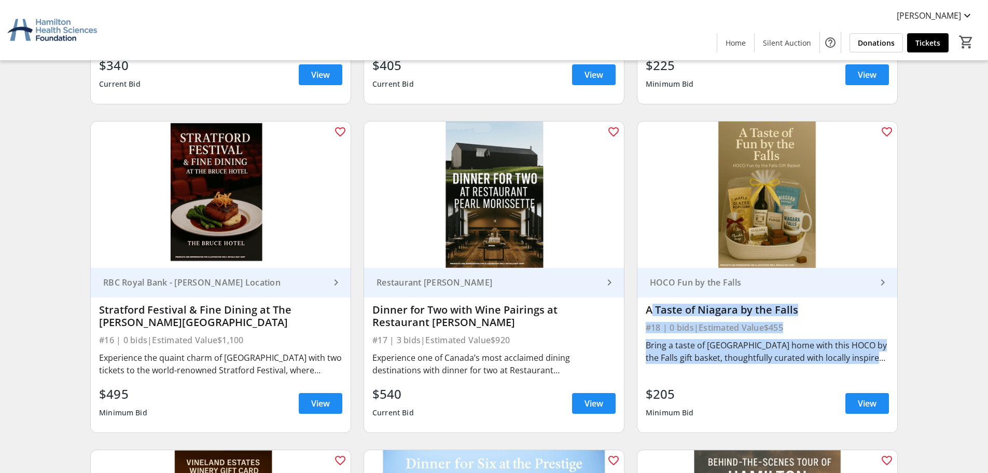
click at [647, 314] on div "A Taste of Niagara by the Falls" at bounding box center [767, 309] width 243 height 12
drag, startPoint x: 647, startPoint y: 314, endPoint x: 876, endPoint y: 362, distance: 234.1
click at [876, 364] on div "HOCO Fun by the Falls keyboard_arrow_right A Taste of Niagara by the Falls #18 …" at bounding box center [768, 350] width 260 height 164
click at [876, 361] on div "Bring a taste of [GEOGRAPHIC_DATA] home with this HOCO by the Falls gift basket…" at bounding box center [767, 351] width 243 height 25
drag, startPoint x: 882, startPoint y: 362, endPoint x: 761, endPoint y: 305, distance: 134.1
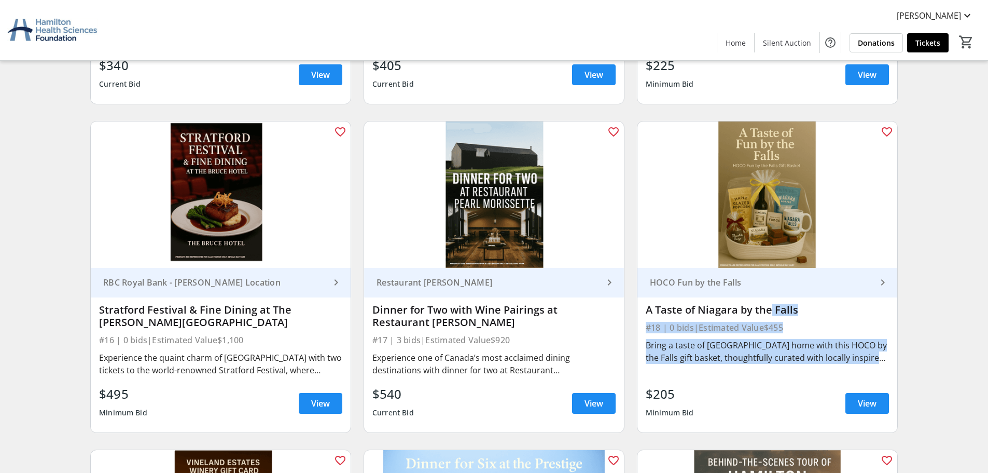
click at [762, 305] on div "HOCO Fun by the Falls keyboard_arrow_right A Taste of Niagara by the Falls #18 …" at bounding box center [768, 350] width 260 height 164
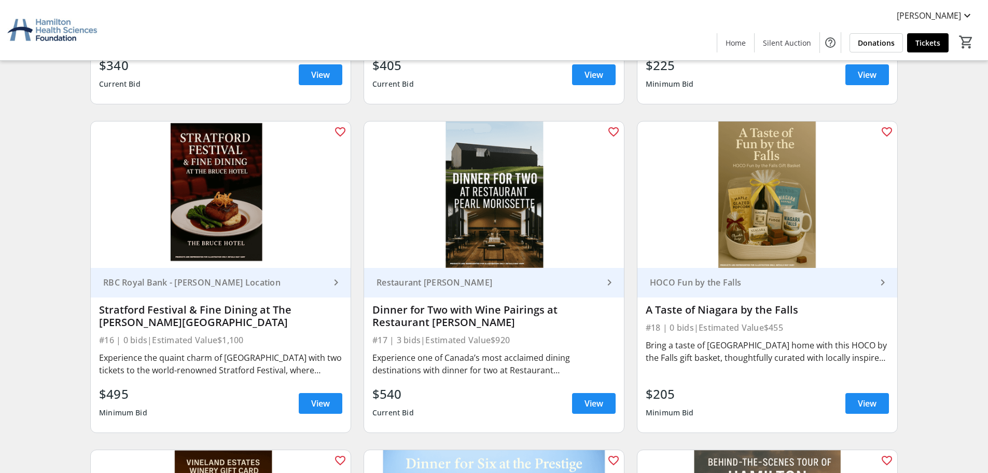
click at [761, 305] on div "A Taste of Niagara by the Falls" at bounding box center [767, 309] width 243 height 12
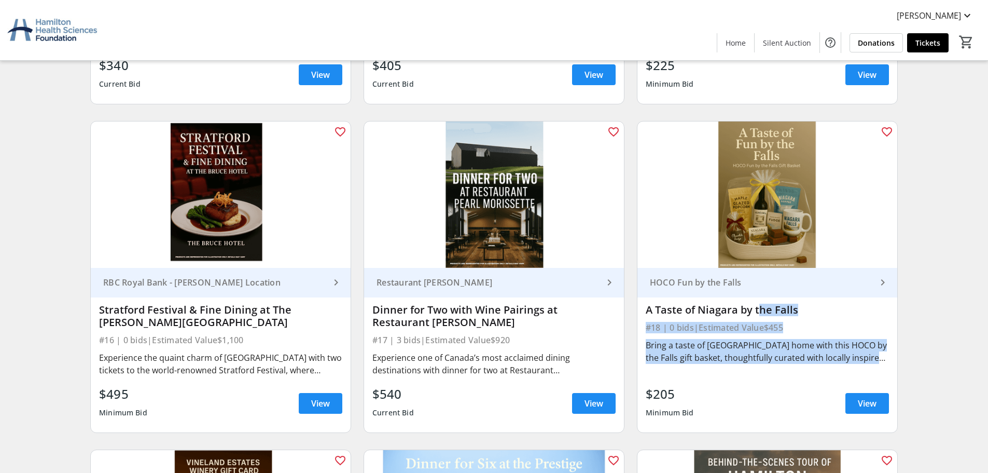
drag, startPoint x: 761, startPoint y: 305, endPoint x: 867, endPoint y: 358, distance: 119.5
click at [860, 358] on div "HOCO Fun by the Falls keyboard_arrow_right A Taste of Niagara by the Falls #18 …" at bounding box center [768, 350] width 260 height 164
click at [888, 358] on div "Bring a taste of [GEOGRAPHIC_DATA] home with this HOCO by the Falls gift basket…" at bounding box center [767, 351] width 243 height 25
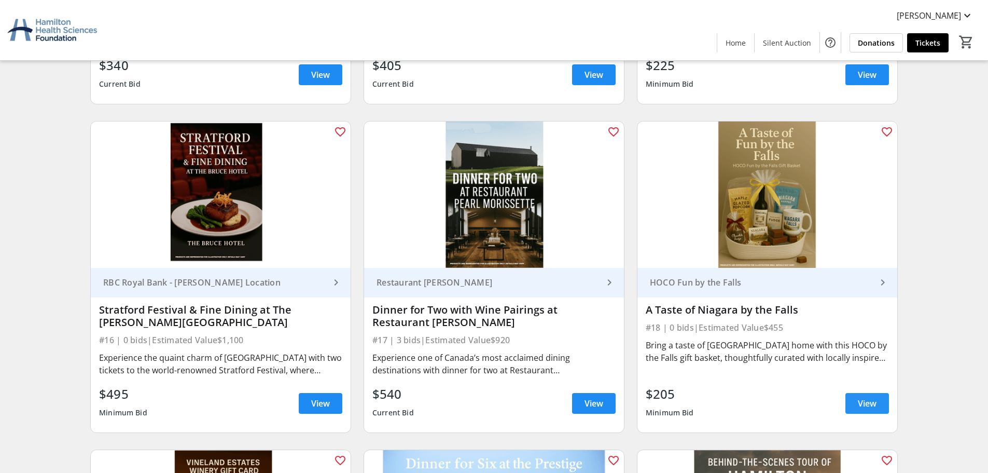
click at [857, 405] on span at bounding box center [868, 403] width 44 height 25
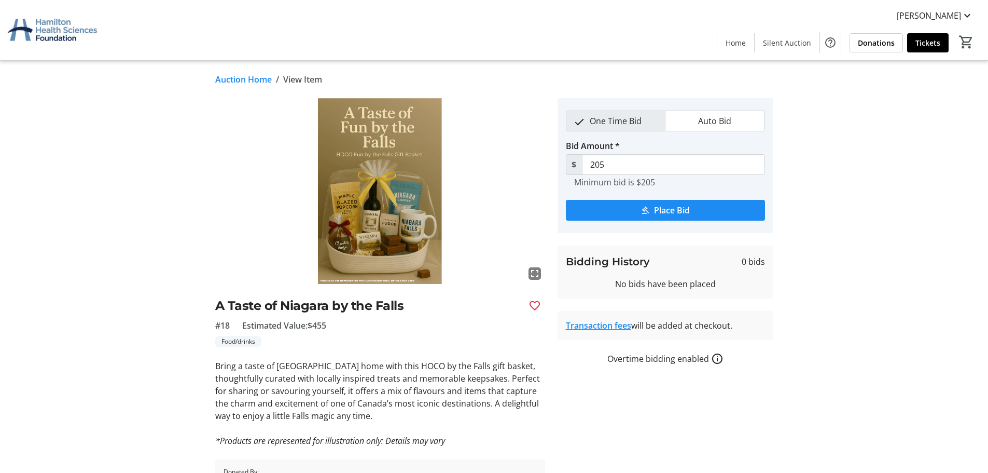
scroll to position [65, 0]
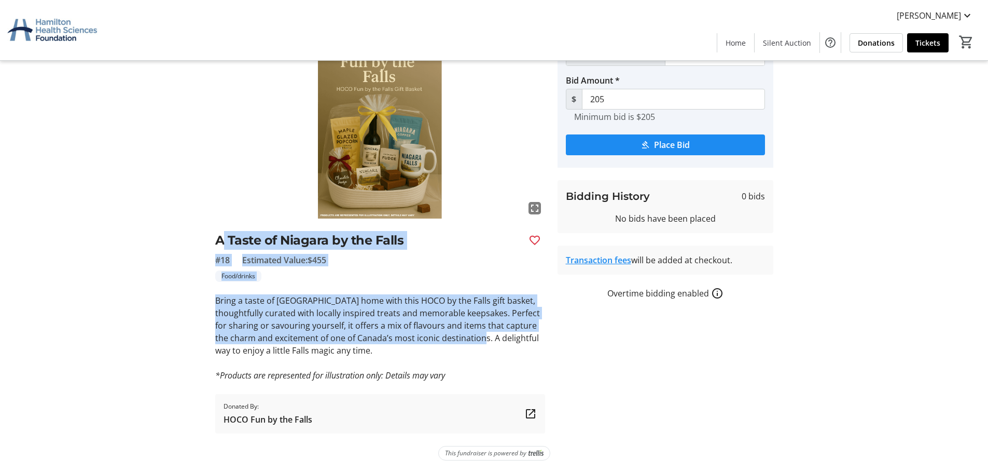
drag, startPoint x: 337, startPoint y: 270, endPoint x: 523, endPoint y: 351, distance: 203.7
click at [521, 351] on div "fullscreen A Taste of Niagara by the Falls #18 Estimated Value: $455 Food/drink…" at bounding box center [380, 233] width 330 height 400
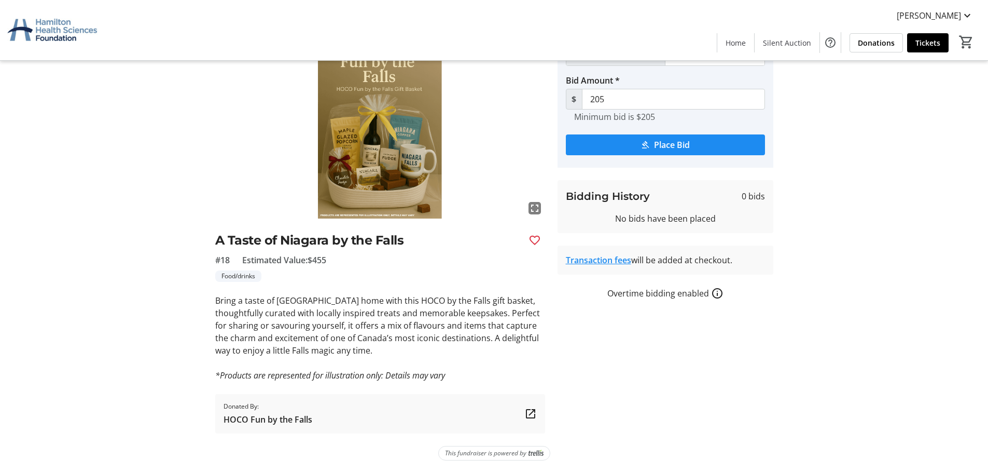
drag, startPoint x: 540, startPoint y: 364, endPoint x: 509, endPoint y: 377, distance: 33.7
click at [539, 365] on p at bounding box center [380, 362] width 330 height 12
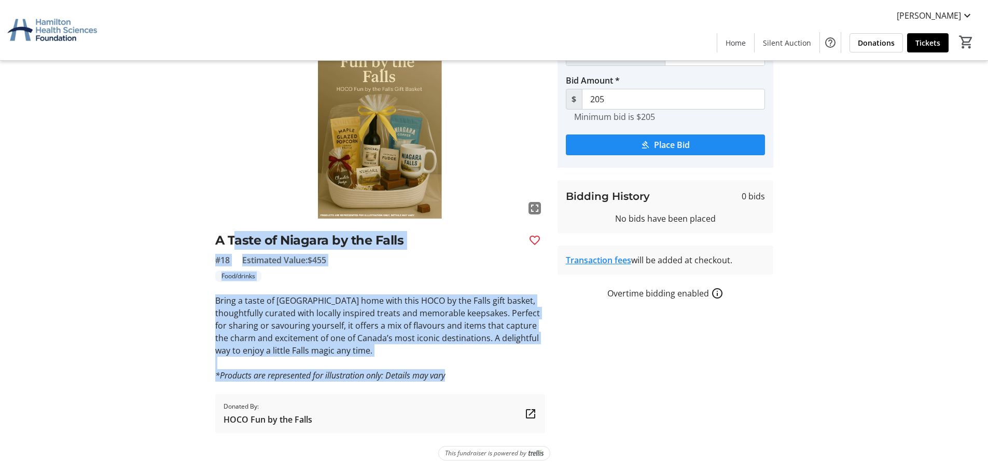
drag, startPoint x: 344, startPoint y: 324, endPoint x: 230, endPoint y: 248, distance: 137.7
click at [231, 249] on div "fullscreen A Taste of Niagara by the Falls #18 Estimated Value: $455 Food/drink…" at bounding box center [380, 233] width 330 height 400
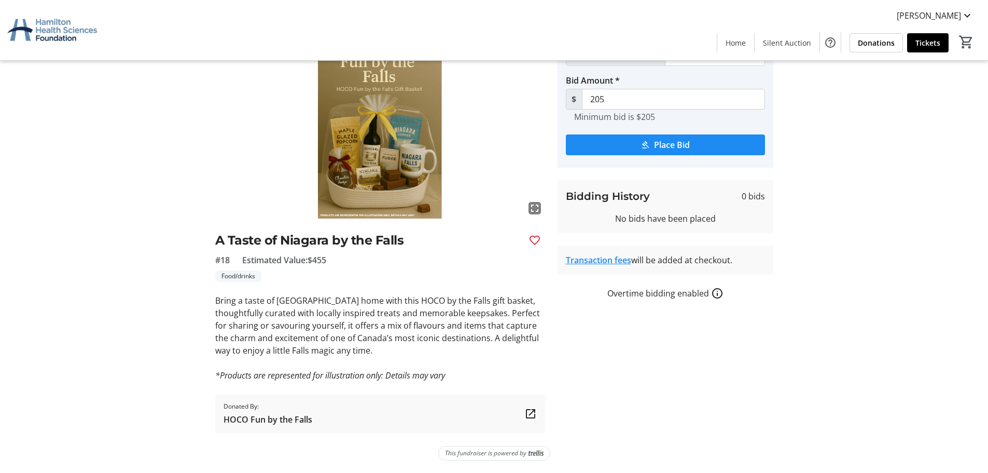
click at [215, 236] on h2 "A Taste of Niagara by the Falls" at bounding box center [367, 240] width 305 height 19
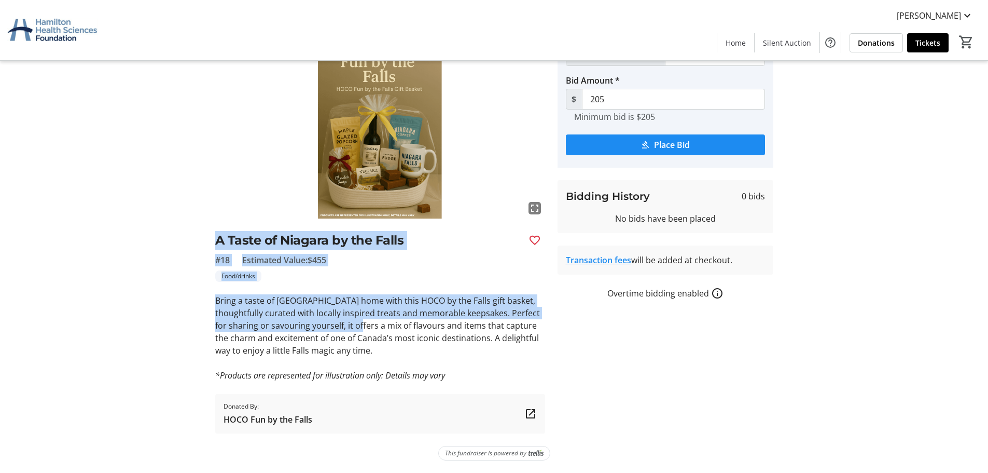
drag, startPoint x: 215, startPoint y: 236, endPoint x: 408, endPoint y: 331, distance: 215.3
click at [391, 328] on div "fullscreen A Taste of Niagara by the Falls #18 Estimated Value: $455 Food/drink…" at bounding box center [380, 233] width 330 height 400
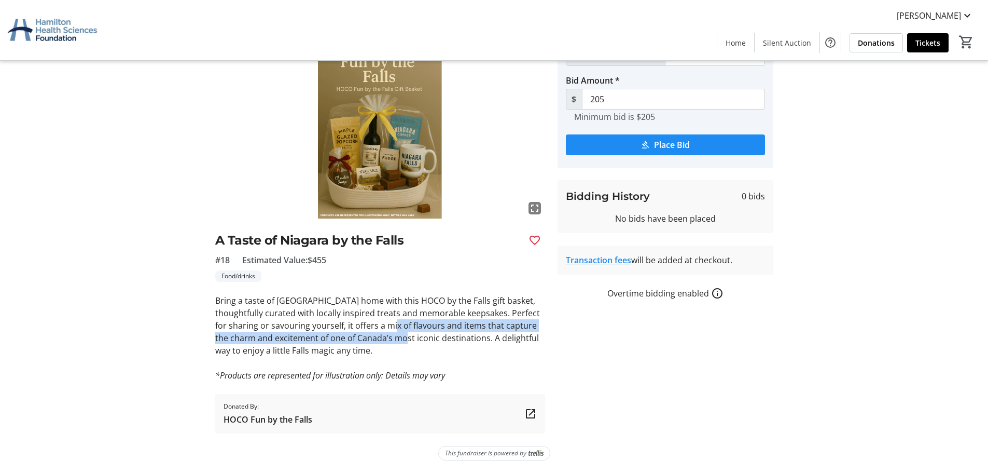
drag, startPoint x: 408, startPoint y: 331, endPoint x: 451, endPoint y: 354, distance: 48.5
click at [447, 352] on p "Bring a taste of [GEOGRAPHIC_DATA] home with this HOCO by the Falls gift basket…" at bounding box center [380, 325] width 330 height 62
click at [472, 364] on p at bounding box center [380, 362] width 330 height 12
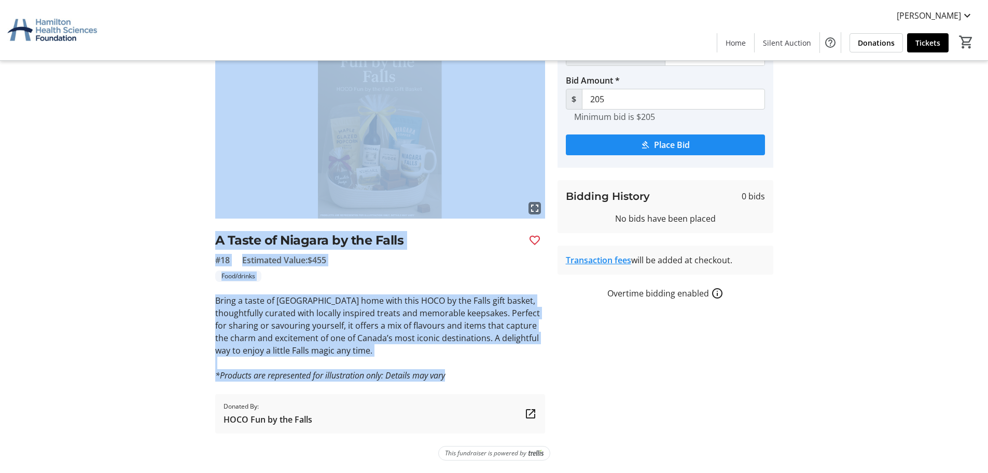
drag, startPoint x: 473, startPoint y: 370, endPoint x: 228, endPoint y: 230, distance: 282.3
click at [208, 218] on div "fullscreen A Taste of Niagara by the Falls #18 Estimated Value: $455 Food/drink…" at bounding box center [494, 233] width 685 height 400
click at [226, 230] on div "fullscreen A Taste of Niagara by the Falls #18 Estimated Value: $455 Food/drink…" at bounding box center [380, 233] width 330 height 400
click at [214, 242] on tr-auction-item-ui "fullscreen A Taste of Niagara by the Falls #18 Estimated Value: $455 Food/drink…" at bounding box center [380, 233] width 342 height 400
drag, startPoint x: 214, startPoint y: 242, endPoint x: 212, endPoint y: 234, distance: 8.6
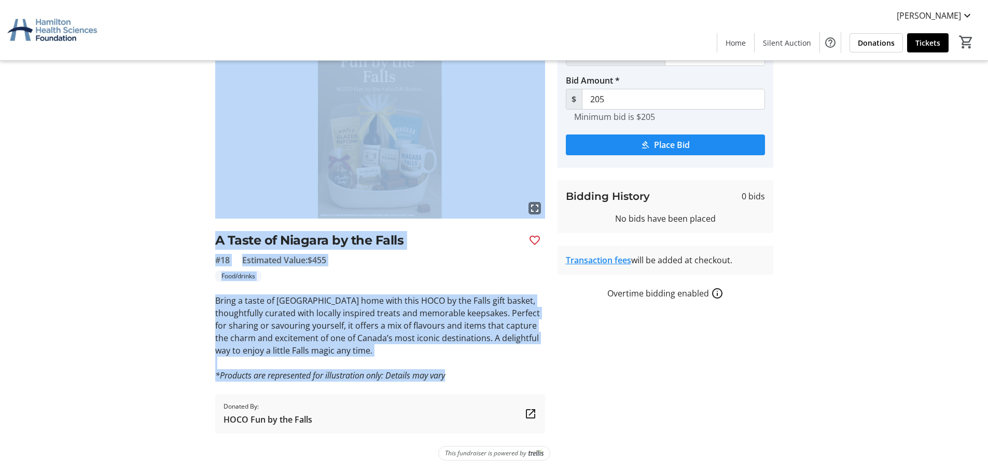
click at [213, 237] on tr-auction-item-ui "fullscreen A Taste of Niagara by the Falls #18 Estimated Value: $455 Food/drink…" at bounding box center [380, 233] width 342 height 400
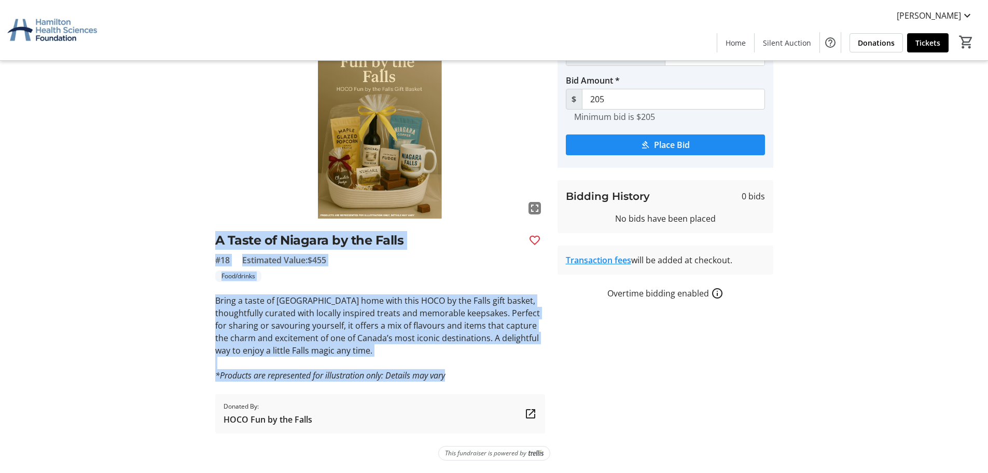
click at [211, 233] on tr-auction-item-ui "fullscreen A Taste of Niagara by the Falls #18 Estimated Value: $455 Food/drink…" at bounding box center [380, 233] width 342 height 400
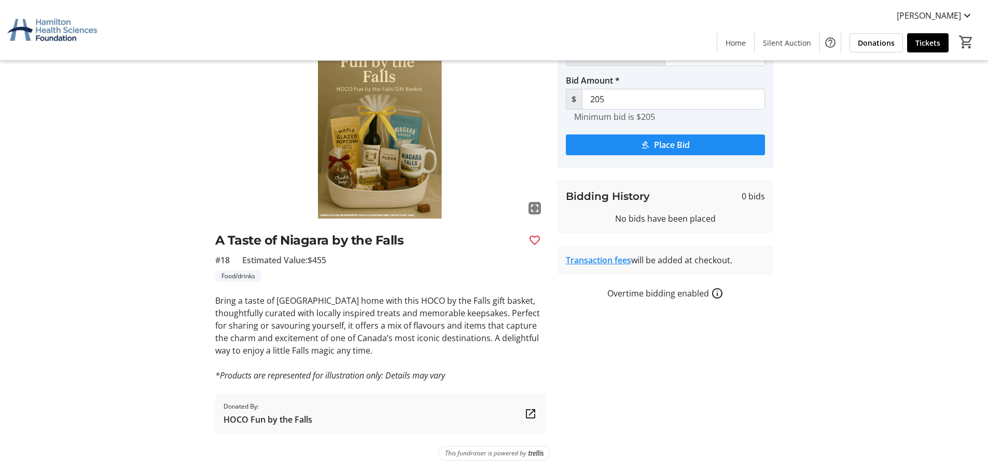
click at [212, 232] on tr-auction-item-ui "fullscreen A Taste of Niagara by the Falls #18 Estimated Value: $455 Food/drink…" at bounding box center [380, 233] width 342 height 400
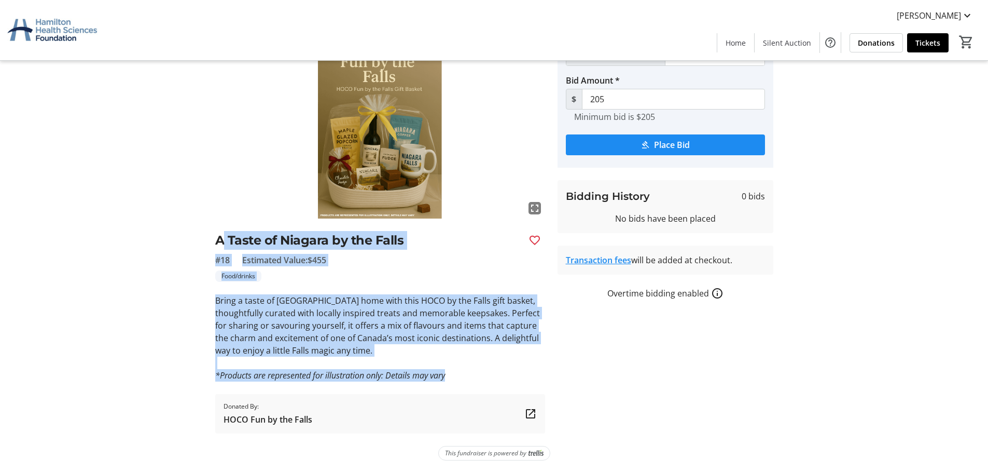
drag, startPoint x: 328, startPoint y: 279, endPoint x: 547, endPoint y: 386, distance: 244.3
click at [549, 388] on tr-auction-item-ui "fullscreen A Taste of Niagara by the Falls #18 Estimated Value: $455 Food/drink…" at bounding box center [380, 233] width 342 height 400
drag, startPoint x: 527, startPoint y: 377, endPoint x: 520, endPoint y: 380, distance: 8.1
click at [527, 378] on p "*Products are represented for illustration only: Details may vary" at bounding box center [380, 375] width 330 height 12
click at [404, 310] on p "Bring a taste of [GEOGRAPHIC_DATA] home with this HOCO by the Falls gift basket…" at bounding box center [380, 325] width 330 height 62
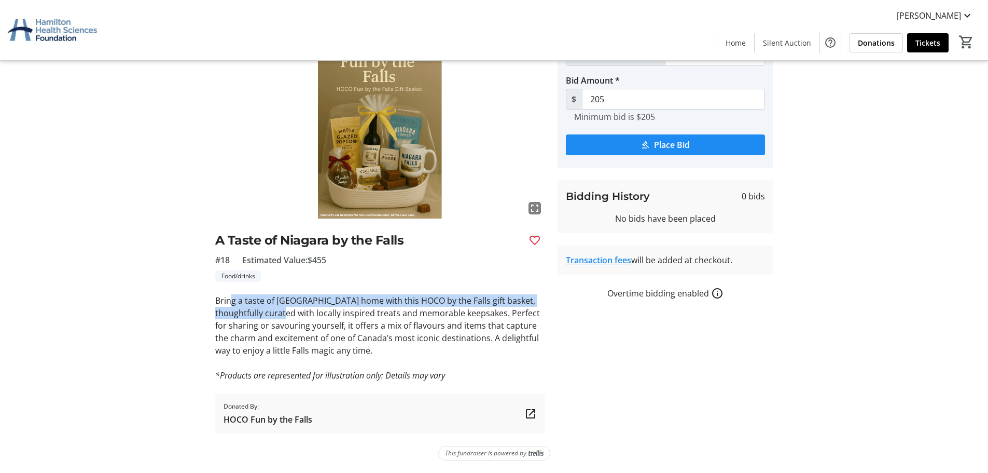
drag, startPoint x: 231, startPoint y: 297, endPoint x: 303, endPoint y: 315, distance: 74.9
click at [303, 315] on p "Bring a taste of [GEOGRAPHIC_DATA] home with this HOCO by the Falls gift basket…" at bounding box center [380, 325] width 330 height 62
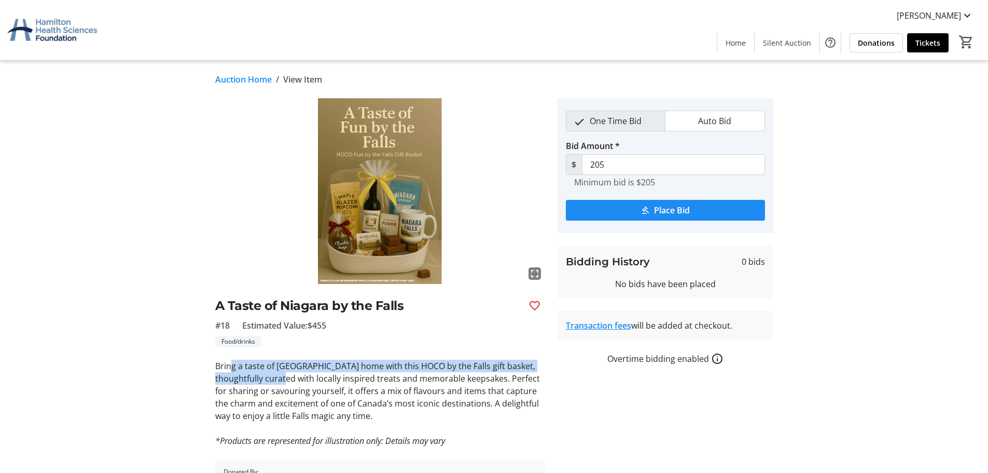
scroll to position [52, 0]
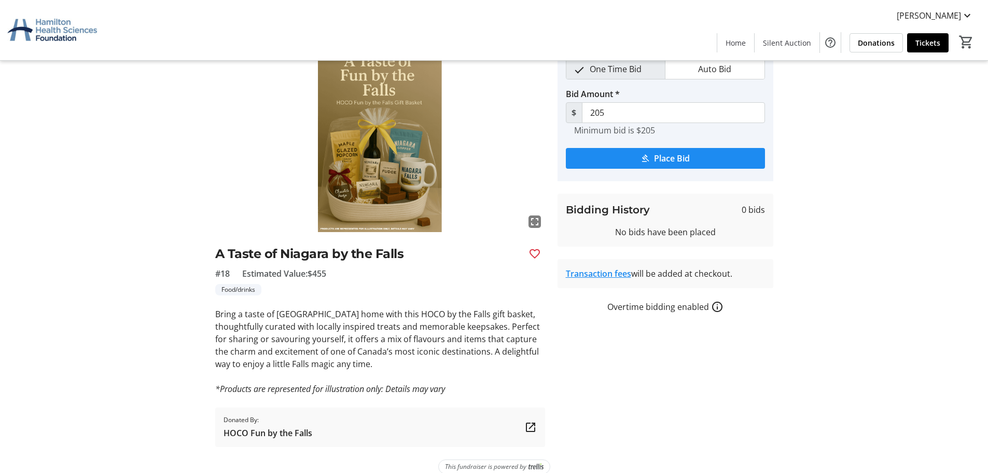
click at [445, 324] on p "Bring a taste of [GEOGRAPHIC_DATA] home with this HOCO by the Falls gift basket…" at bounding box center [380, 339] width 330 height 62
drag, startPoint x: 399, startPoint y: 296, endPoint x: 450, endPoint y: 365, distance: 85.7
click at [449, 365] on div "fullscreen A Taste of Niagara by the Falls #18 Estimated Value: $455 Food/drink…" at bounding box center [380, 246] width 330 height 400
click at [450, 365] on p "Bring a taste of [GEOGRAPHIC_DATA] home with this HOCO by the Falls gift basket…" at bounding box center [380, 339] width 330 height 62
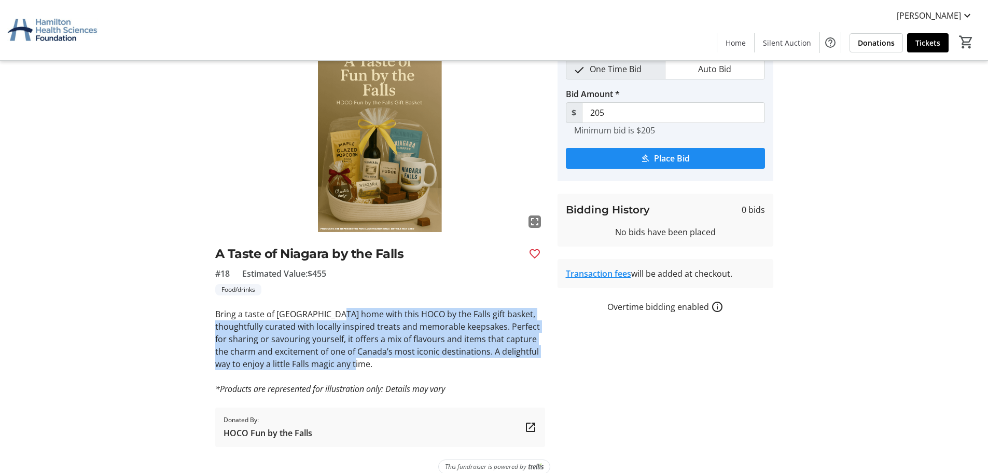
drag, startPoint x: 438, startPoint y: 362, endPoint x: 325, endPoint y: 301, distance: 128.6
click at [326, 303] on div "fullscreen A Taste of Niagara by the Falls #18 Estimated Value: $455 Food/drink…" at bounding box center [380, 246] width 330 height 400
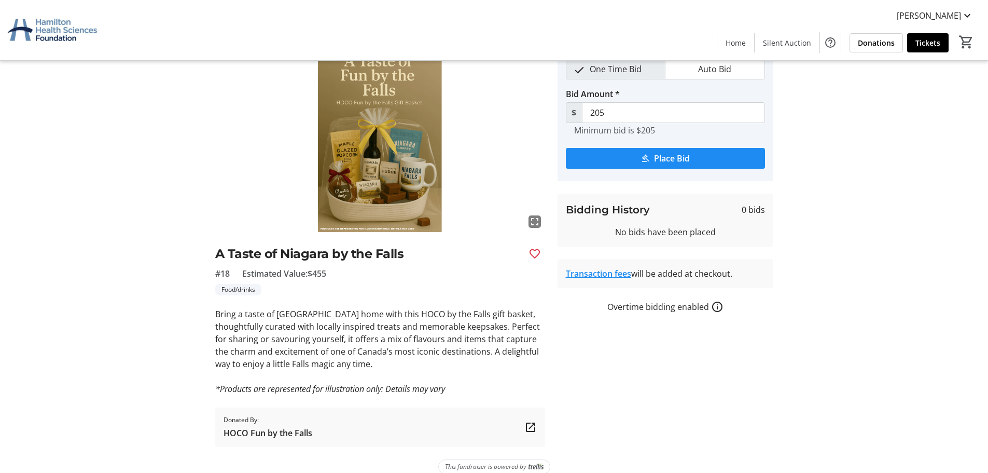
click at [325, 301] on div "fullscreen A Taste of Niagara by the Falls #18 Estimated Value: $455 Food/drink…" at bounding box center [380, 246] width 330 height 400
drag, startPoint x: 325, startPoint y: 299, endPoint x: 513, endPoint y: 369, distance: 201.1
click at [513, 369] on div "fullscreen A Taste of Niagara by the Falls #18 Estimated Value: $455 Food/drink…" at bounding box center [380, 246] width 330 height 400
click at [434, 324] on p "Bring a taste of [GEOGRAPHIC_DATA] home with this HOCO by the Falls gift basket…" at bounding box center [380, 339] width 330 height 62
click at [388, 320] on p "Bring a taste of [GEOGRAPHIC_DATA] home with this HOCO by the Falls gift basket…" at bounding box center [380, 339] width 330 height 62
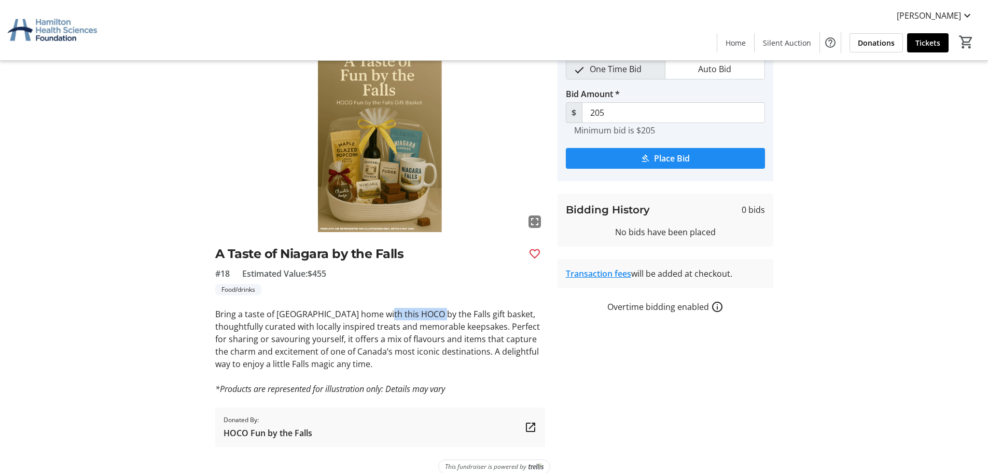
drag, startPoint x: 374, startPoint y: 314, endPoint x: 432, endPoint y: 316, distance: 58.1
click at [432, 316] on p "Bring a taste of [GEOGRAPHIC_DATA] home with this HOCO by the Falls gift basket…" at bounding box center [380, 339] width 330 height 62
drag, startPoint x: 388, startPoint y: 312, endPoint x: 413, endPoint y: 315, distance: 25.6
click at [413, 315] on p "Bring a taste of [GEOGRAPHIC_DATA] home with this HOCO by the Falls gift basket…" at bounding box center [380, 339] width 330 height 62
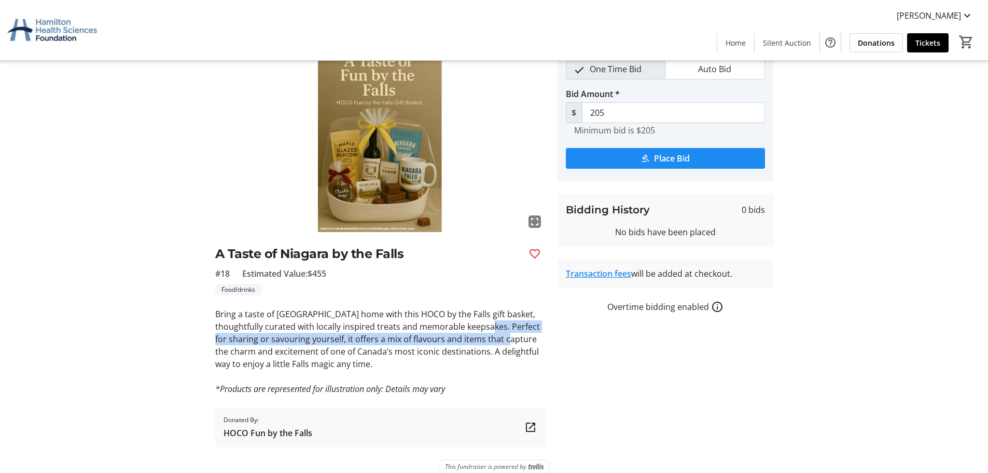
drag, startPoint x: 505, startPoint y: 327, endPoint x: 525, endPoint y: 334, distance: 21.5
click at [525, 334] on p "Bring a taste of [GEOGRAPHIC_DATA] home with this HOCO by the Falls gift basket…" at bounding box center [380, 339] width 330 height 62
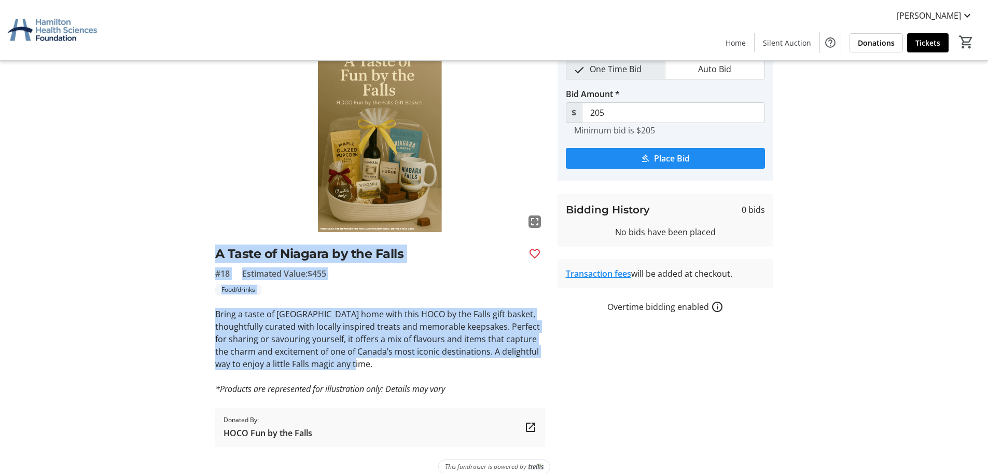
drag, startPoint x: 379, startPoint y: 366, endPoint x: 211, endPoint y: 257, distance: 200.6
click at [211, 257] on tr-auction-item-ui "fullscreen A Taste of Niagara by the Falls #18 Estimated Value: $455 Food/drink…" at bounding box center [380, 246] width 342 height 400
click at [210, 252] on tr-auction-item-ui "fullscreen A Taste of Niagara by the Falls #18 Estimated Value: $455 Food/drink…" at bounding box center [380, 246] width 342 height 400
drag, startPoint x: 210, startPoint y: 252, endPoint x: 388, endPoint y: 359, distance: 208.0
click at [388, 359] on tr-auction-item-ui "fullscreen A Taste of Niagara by the Falls #18 Estimated Value: $455 Food/drink…" at bounding box center [380, 246] width 342 height 400
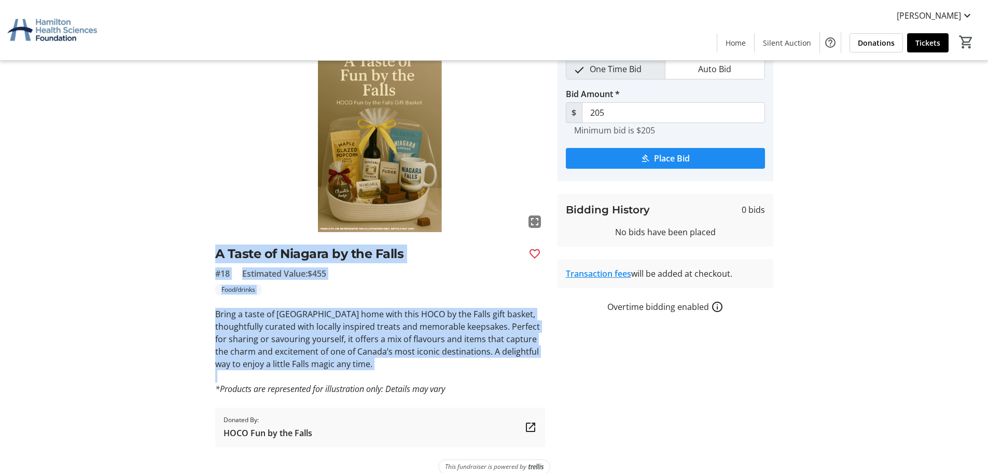
click at [388, 358] on p "Bring a taste of [GEOGRAPHIC_DATA] home with this HOCO by the Falls gift basket…" at bounding box center [380, 339] width 330 height 62
drag, startPoint x: 380, startPoint y: 363, endPoint x: 206, endPoint y: 254, distance: 204.8
click at [206, 254] on div "fullscreen A Taste of Niagara by the Falls #18 Estimated Value: $455 Food/drink…" at bounding box center [494, 246] width 685 height 400
click at [206, 253] on div "fullscreen A Taste of Niagara by the Falls #18 Estimated Value: $455 Food/drink…" at bounding box center [494, 246] width 685 height 400
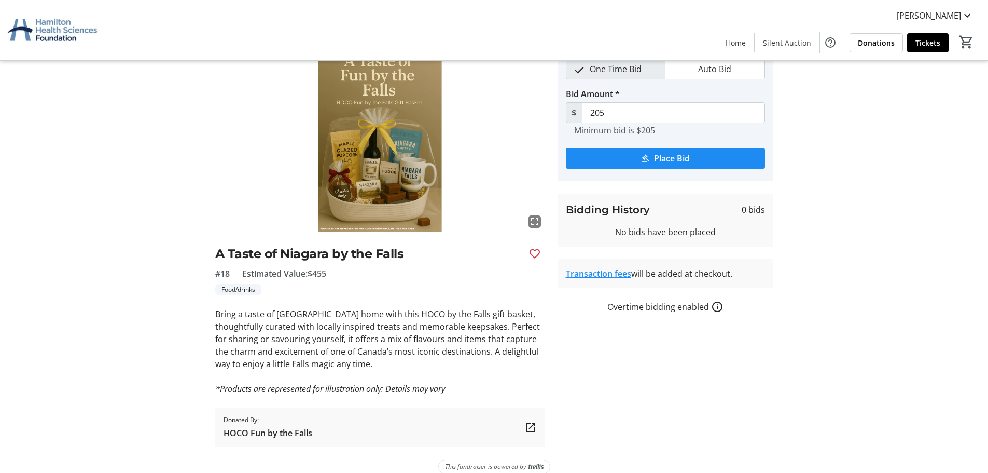
scroll to position [65, 0]
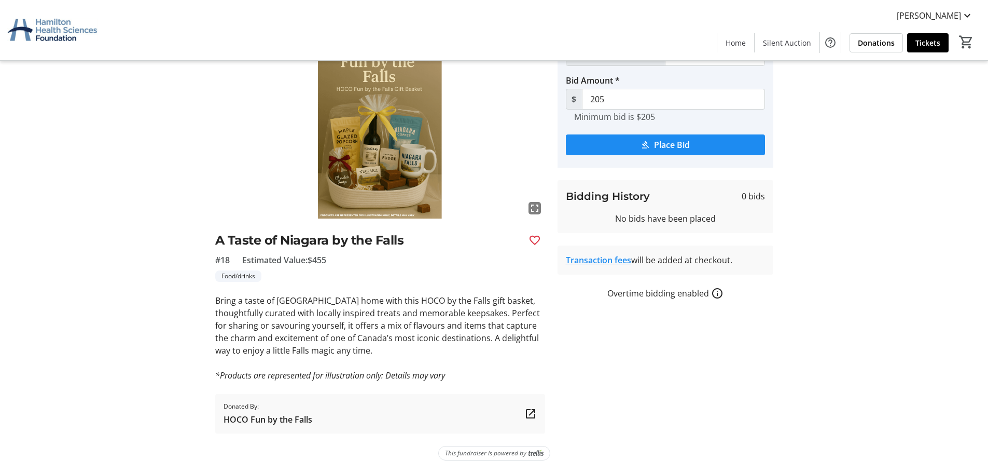
click at [532, 412] on mat-icon at bounding box center [530, 413] width 12 height 12
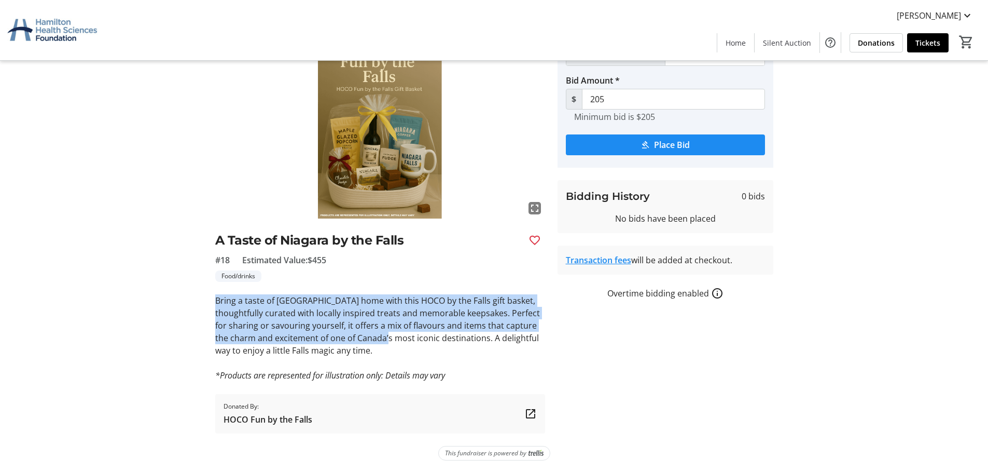
drag, startPoint x: 218, startPoint y: 303, endPoint x: 407, endPoint y: 342, distance: 192.8
click at [407, 342] on p "Bring a taste of [GEOGRAPHIC_DATA] home with this HOCO by the Falls gift basket…" at bounding box center [380, 325] width 330 height 62
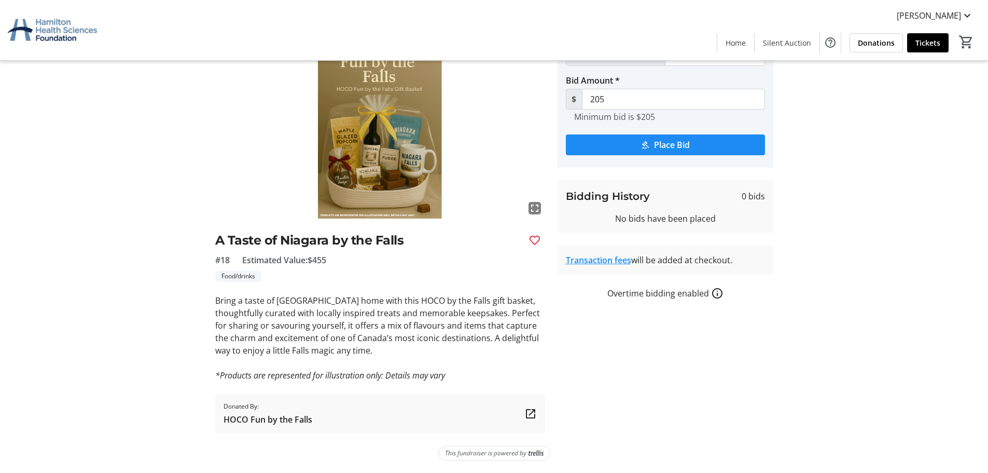
click at [408, 342] on p "Bring a taste of [GEOGRAPHIC_DATA] home with this HOCO by the Falls gift basket…" at bounding box center [380, 325] width 330 height 62
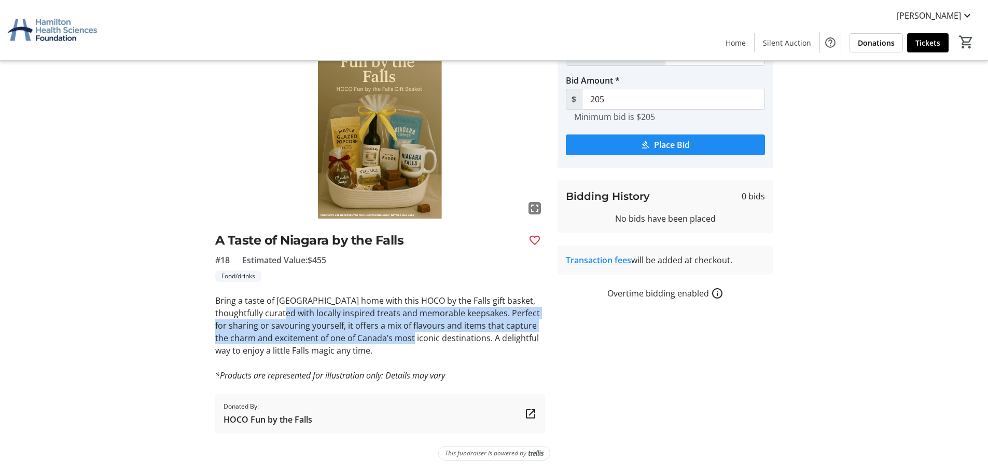
drag, startPoint x: 303, startPoint y: 313, endPoint x: 426, endPoint y: 337, distance: 125.2
click at [426, 337] on p "Bring a taste of [GEOGRAPHIC_DATA] home with this HOCO by the Falls gift basket…" at bounding box center [380, 325] width 330 height 62
drag, startPoint x: 426, startPoint y: 337, endPoint x: 398, endPoint y: 344, distance: 28.9
click at [426, 337] on p "Bring a taste of [GEOGRAPHIC_DATA] home with this HOCO by the Falls gift basket…" at bounding box center [380, 325] width 330 height 62
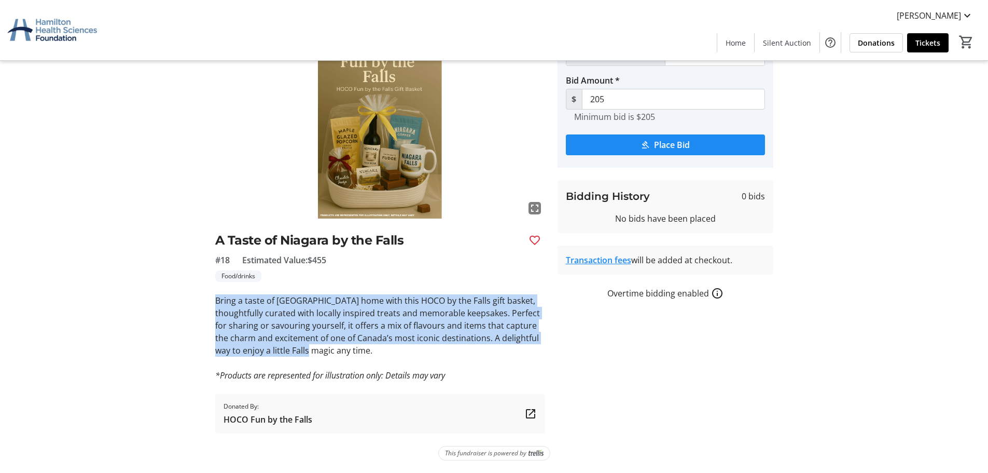
drag, startPoint x: 305, startPoint y: 342, endPoint x: 212, endPoint y: 305, distance: 99.6
click at [212, 305] on tr-auction-item-ui "fullscreen A Taste of Niagara by the Falls #18 Estimated Value: $455 Food/drink…" at bounding box center [380, 233] width 342 height 400
drag, startPoint x: 212, startPoint y: 305, endPoint x: 379, endPoint y: 357, distance: 175.1
click at [377, 358] on tr-auction-item-ui "fullscreen A Taste of Niagara by the Falls #18 Estimated Value: $455 Food/drink…" at bounding box center [380, 233] width 342 height 400
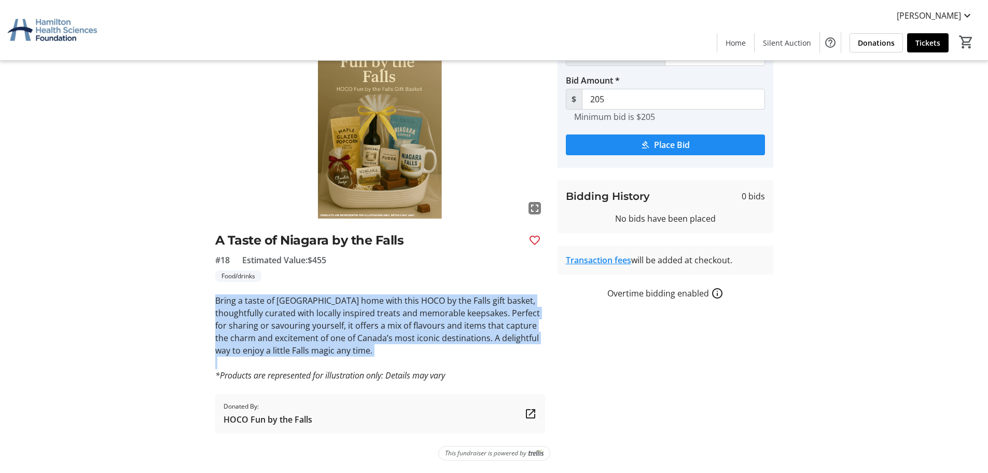
click at [380, 357] on p at bounding box center [380, 362] width 330 height 12
drag, startPoint x: 342, startPoint y: 339, endPoint x: 212, endPoint y: 297, distance: 136.8
click at [212, 297] on tr-auction-item-ui "fullscreen A Taste of Niagara by the Falls #18 Estimated Value: $455 Food/drink…" at bounding box center [380, 233] width 342 height 400
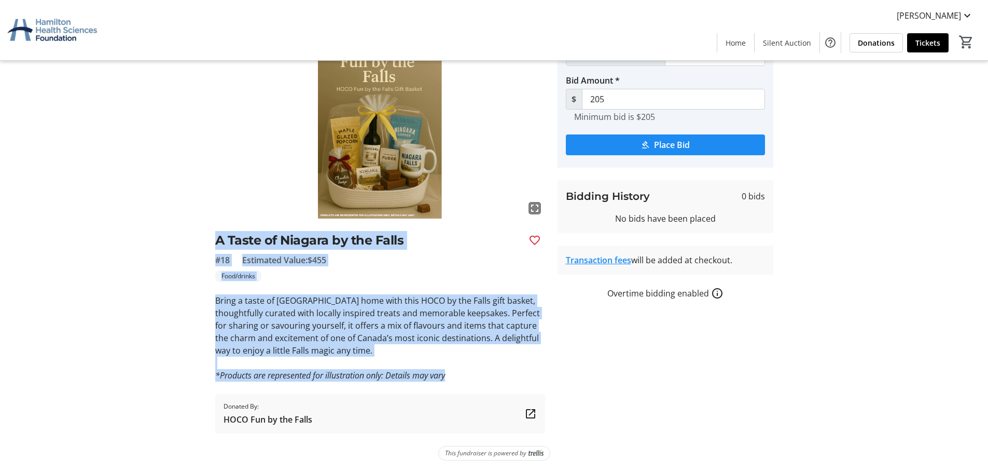
drag, startPoint x: 463, startPoint y: 379, endPoint x: 202, endPoint y: 226, distance: 302.8
click at [202, 226] on div "fullscreen A Taste of Niagara by the Falls #18 Estimated Value: $455 Food/drink…" at bounding box center [494, 233] width 685 height 400
drag, startPoint x: 202, startPoint y: 226, endPoint x: 496, endPoint y: 381, distance: 332.8
click at [496, 381] on div "fullscreen A Taste of Niagara by the Falls #18 Estimated Value: $455 Food/drink…" at bounding box center [494, 233] width 685 height 400
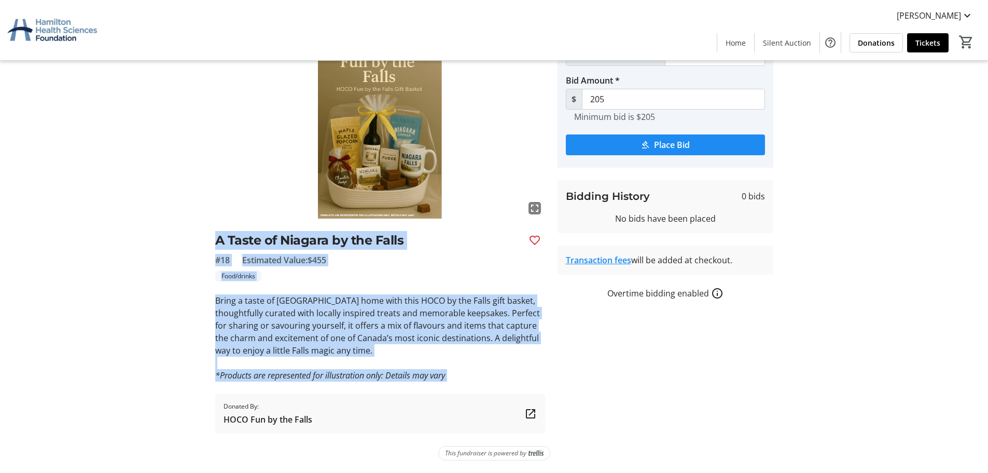
click at [496, 381] on div "fullscreen A Taste of Niagara by the Falls #18 Estimated Value: $455 Food/drink…" at bounding box center [380, 233] width 330 height 400
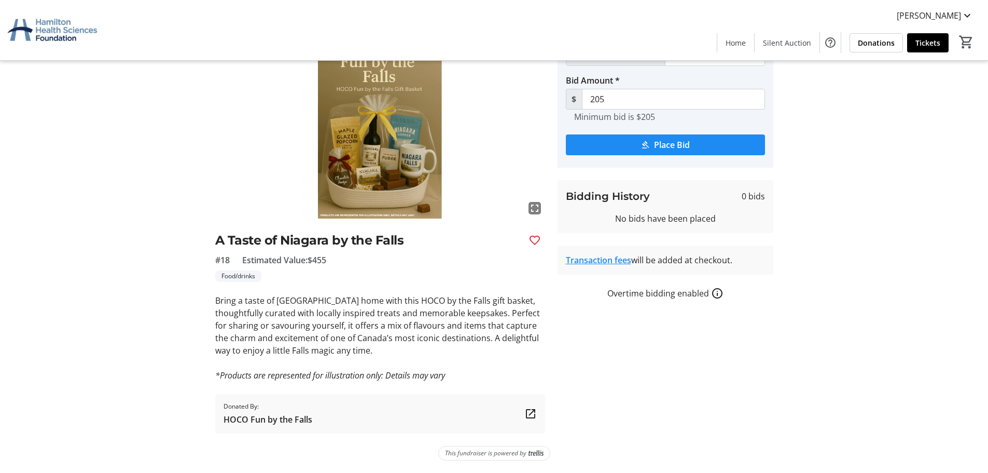
scroll to position [0, 0]
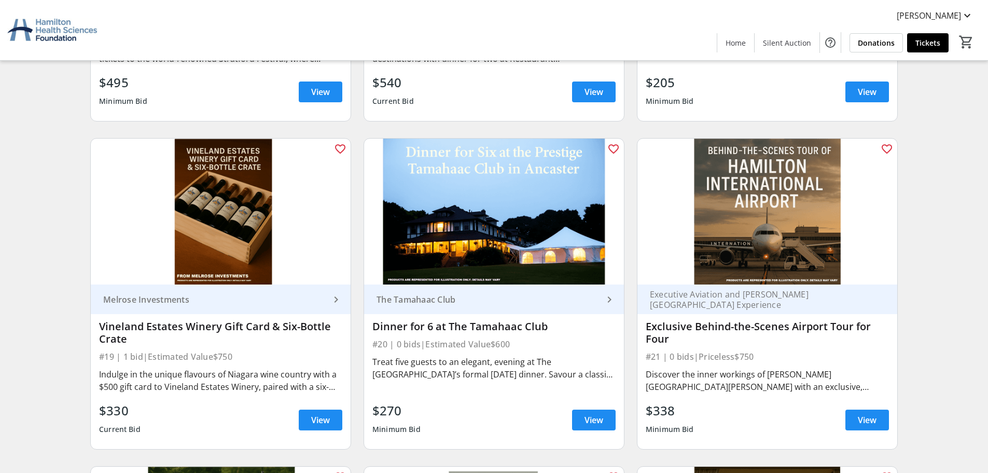
scroll to position [2023, 0]
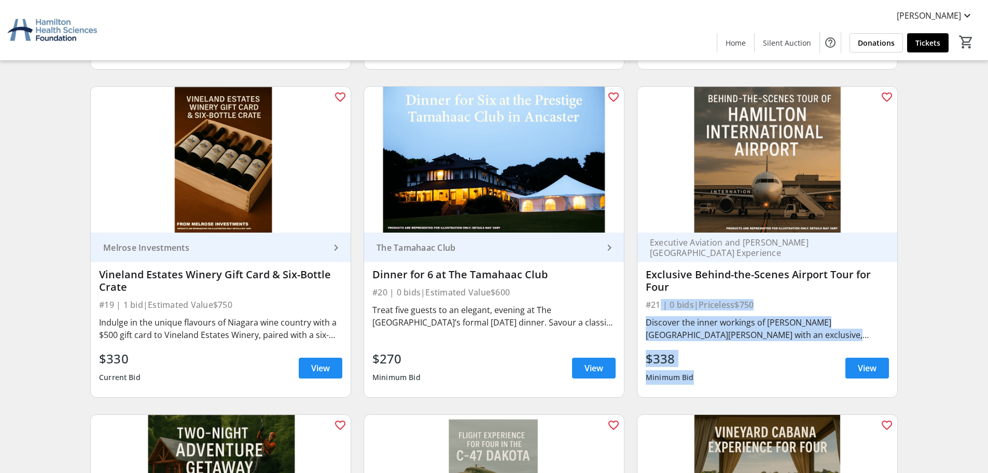
drag, startPoint x: 702, startPoint y: 376, endPoint x: 654, endPoint y: 299, distance: 90.8
click at [654, 299] on div "Executive Aviation and [PERSON_NAME][GEOGRAPHIC_DATA] Experience Exclusive Behi…" at bounding box center [768, 314] width 260 height 164
click at [654, 299] on div "#21 | 0 bids | Priceless $750" at bounding box center [767, 304] width 243 height 15
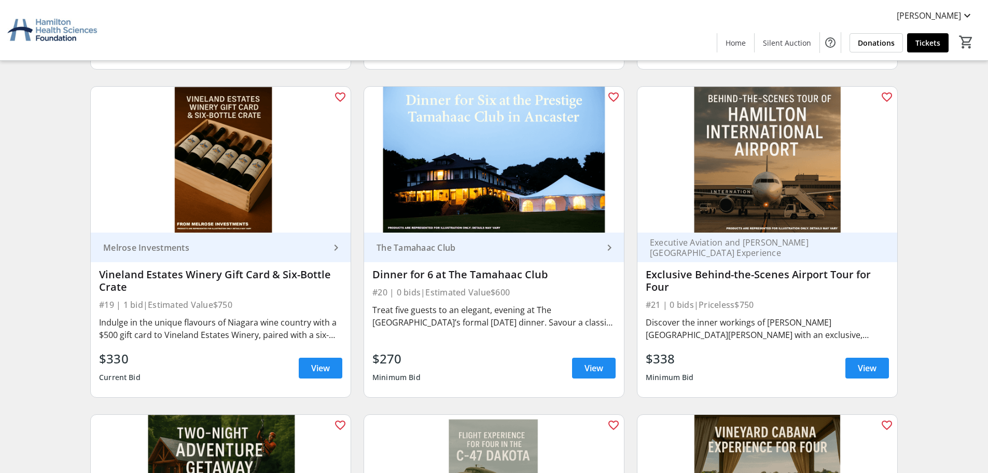
drag, startPoint x: 709, startPoint y: 366, endPoint x: 660, endPoint y: 300, distance: 81.9
click at [660, 300] on div "Executive Aviation and [PERSON_NAME][GEOGRAPHIC_DATA] Experience Exclusive Behi…" at bounding box center [768, 314] width 260 height 164
click at [660, 300] on div "#21 | 0 bids | Priceless $750" at bounding box center [767, 304] width 243 height 15
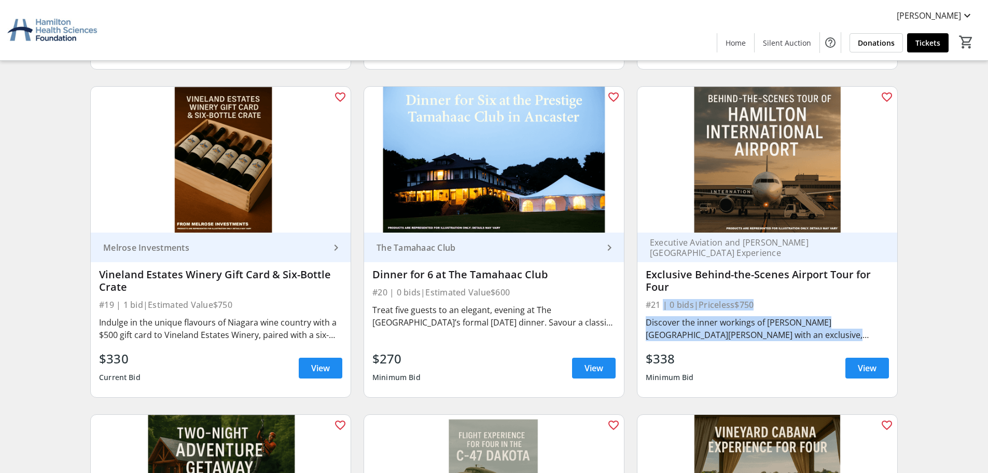
drag, startPoint x: 660, startPoint y: 300, endPoint x: 721, endPoint y: 357, distance: 83.7
click at [720, 356] on div "Executive Aviation and [PERSON_NAME][GEOGRAPHIC_DATA] Experience Exclusive Behi…" at bounding box center [768, 314] width 260 height 164
click at [740, 364] on div "$338 Minimum Bid View" at bounding box center [767, 367] width 243 height 37
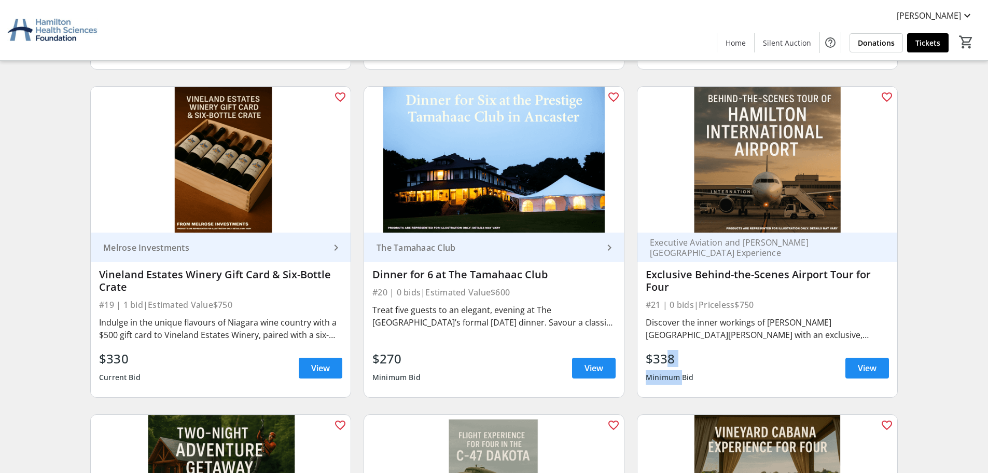
drag, startPoint x: 679, startPoint y: 378, endPoint x: 657, endPoint y: 361, distance: 27.0
click at [658, 361] on div "$338 Minimum Bid" at bounding box center [670, 367] width 48 height 37
drag, startPoint x: 656, startPoint y: 357, endPoint x: 651, endPoint y: 356, distance: 5.2
click at [651, 356] on div "$338" at bounding box center [670, 358] width 48 height 19
drag, startPoint x: 650, startPoint y: 355, endPoint x: 687, endPoint y: 356, distance: 37.4
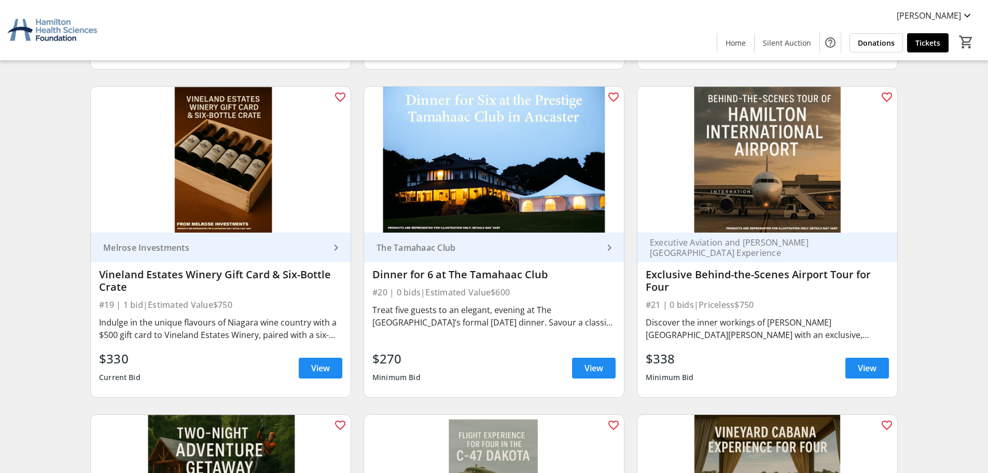
click at [687, 356] on div "$338" at bounding box center [670, 358] width 48 height 19
drag, startPoint x: 687, startPoint y: 356, endPoint x: 684, endPoint y: 351, distance: 6.0
click at [684, 351] on div "$338" at bounding box center [670, 358] width 48 height 19
drag, startPoint x: 682, startPoint y: 302, endPoint x: 668, endPoint y: 301, distance: 13.6
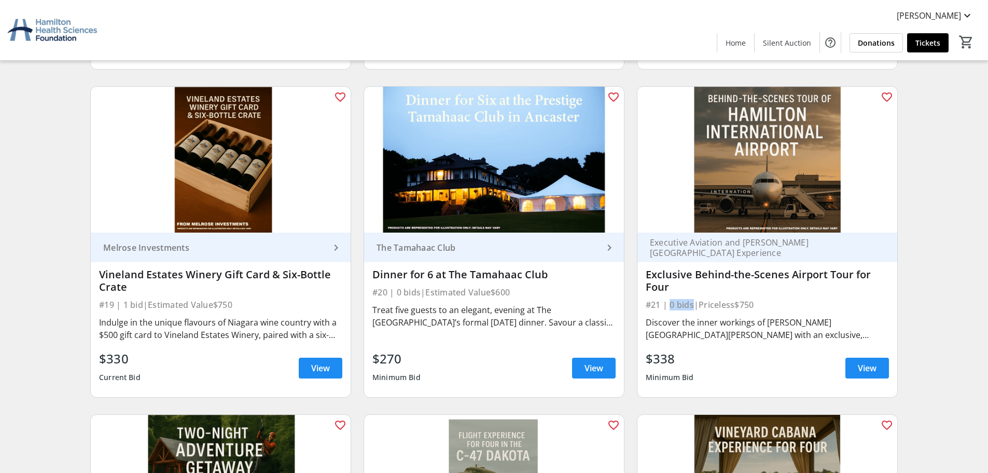
click at [668, 301] on div "#21 | 0 bids | Priceless $750" at bounding box center [767, 304] width 243 height 15
click at [704, 302] on div "#21 | 0 bids | Priceless $750" at bounding box center [767, 304] width 243 height 15
click at [765, 315] on div "Discover the inner workings of [PERSON_NAME][GEOGRAPHIC_DATA][PERSON_NAME] with…" at bounding box center [767, 328] width 243 height 29
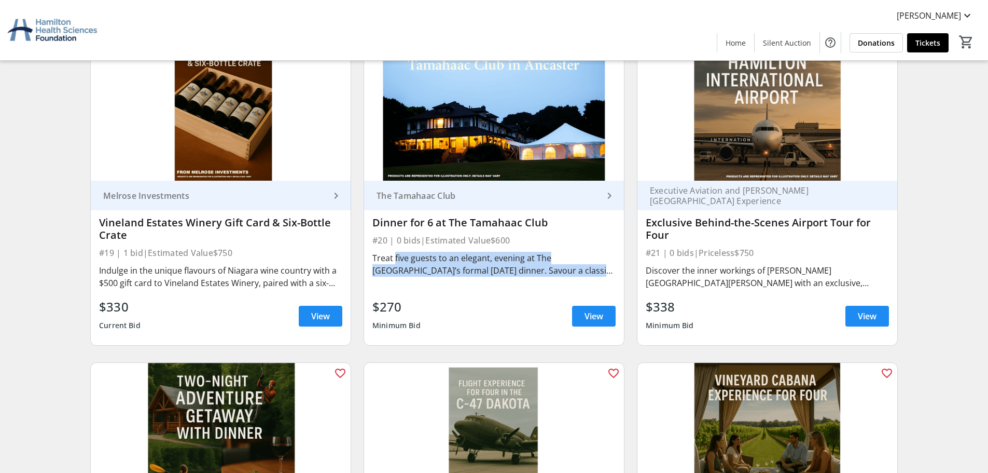
drag, startPoint x: 584, startPoint y: 270, endPoint x: 394, endPoint y: 261, distance: 190.1
click at [394, 261] on div "Treat five guests to an elegant, evening at The [GEOGRAPHIC_DATA]’s formal [DAT…" at bounding box center [493, 264] width 243 height 25
drag, startPoint x: 394, startPoint y: 261, endPoint x: 580, endPoint y: 269, distance: 186.9
click at [576, 271] on div "Treat five guests to an elegant, evening at The [GEOGRAPHIC_DATA]’s formal [DAT…" at bounding box center [493, 264] width 243 height 25
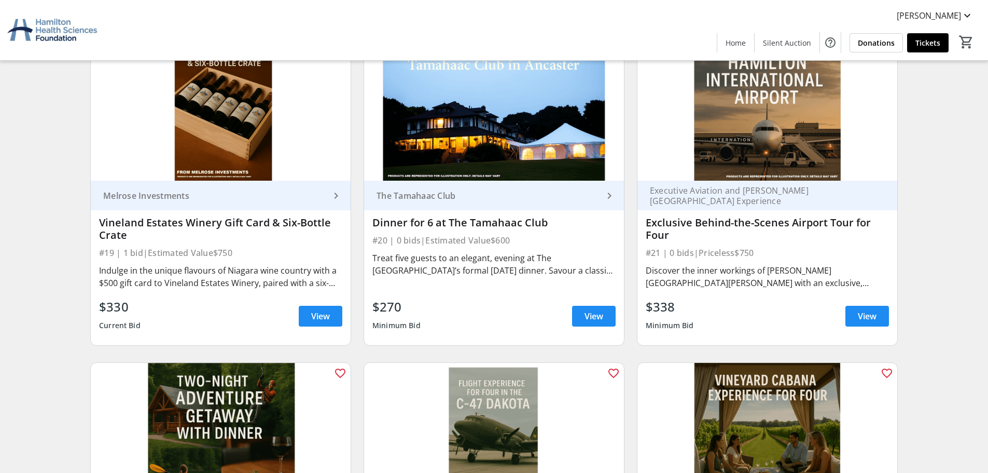
click at [580, 269] on div "Treat five guests to an elegant, evening at The [GEOGRAPHIC_DATA]’s formal [DAT…" at bounding box center [493, 264] width 243 height 25
drag, startPoint x: 602, startPoint y: 268, endPoint x: 477, endPoint y: 261, distance: 124.7
click at [477, 261] on div "Treat five guests to an elegant, evening at The [GEOGRAPHIC_DATA]’s formal [DAT…" at bounding box center [493, 264] width 243 height 25
drag, startPoint x: 488, startPoint y: 265, endPoint x: 434, endPoint y: 260, distance: 54.2
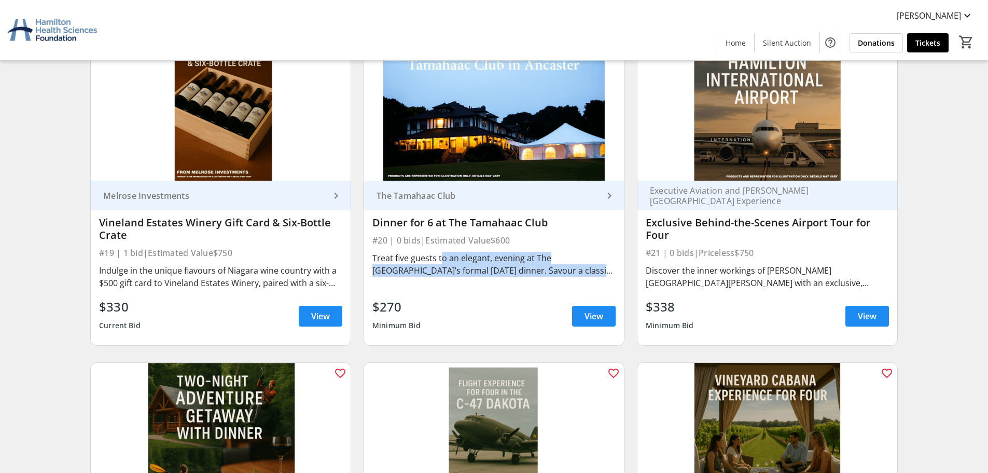
click at [435, 260] on div "Treat five guests to an elegant, evening at The [GEOGRAPHIC_DATA]’s formal [DAT…" at bounding box center [493, 264] width 243 height 25
click at [433, 259] on div "Treat five guests to an elegant, evening at The [GEOGRAPHIC_DATA]’s formal [DAT…" at bounding box center [493, 264] width 243 height 25
drag, startPoint x: 433, startPoint y: 259, endPoint x: 500, endPoint y: 267, distance: 67.4
click at [500, 267] on div "Treat five guests to an elegant, evening at The [GEOGRAPHIC_DATA]’s formal [DAT…" at bounding box center [493, 264] width 243 height 25
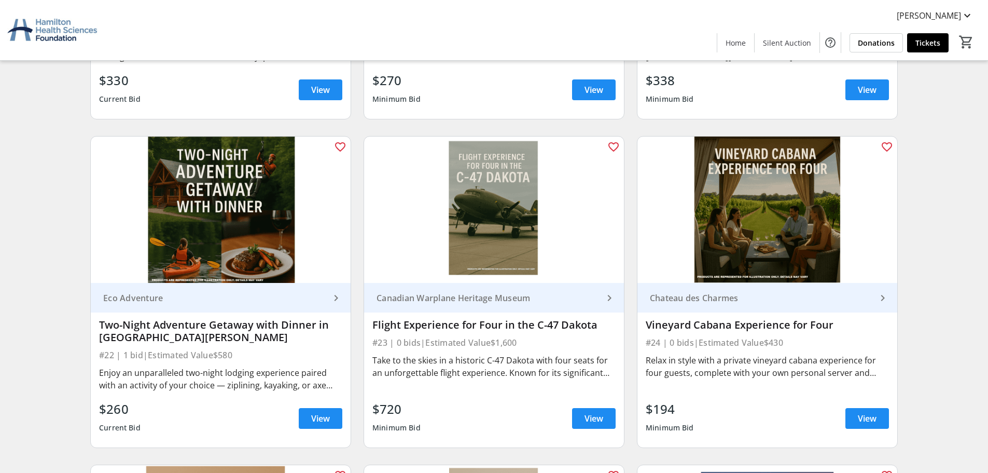
scroll to position [2146, 0]
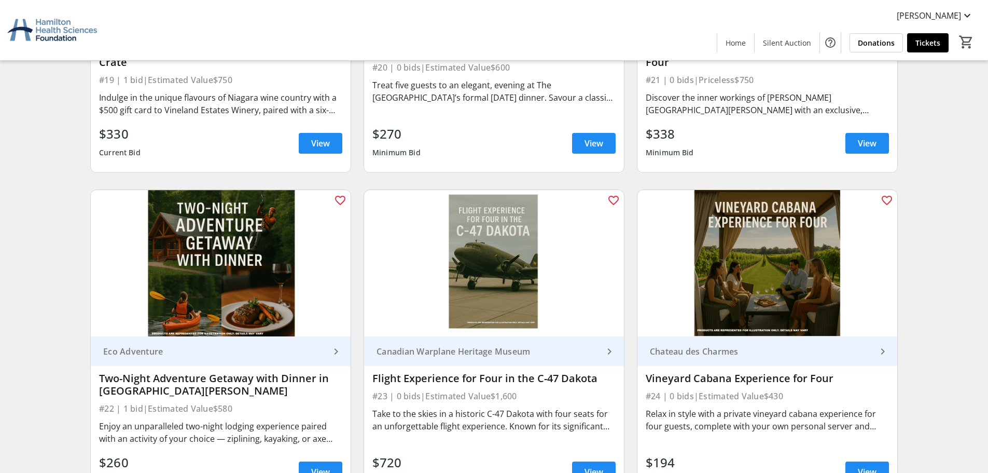
scroll to position [2320, 0]
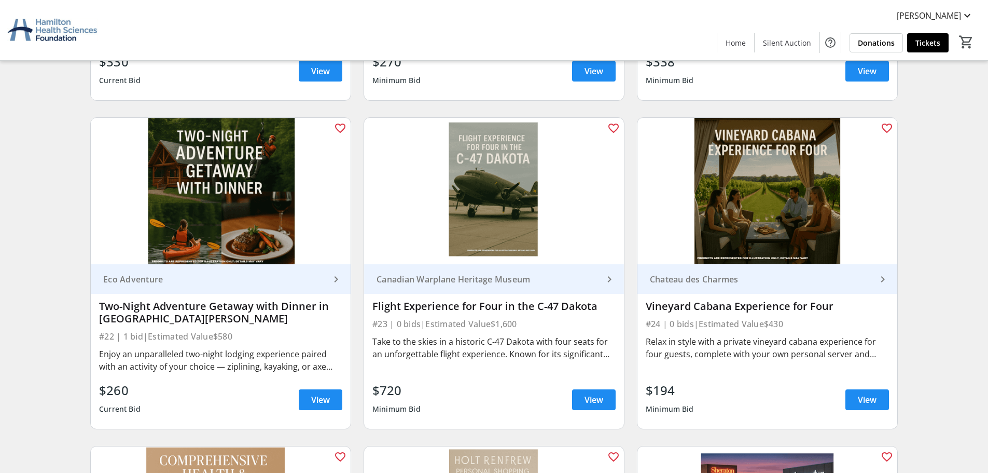
click at [635, 116] on div "favorite_outline [GEOGRAPHIC_DATA] keyboard_arrow_right Vineyard Cabana Experie…" at bounding box center [767, 273] width 273 height 328
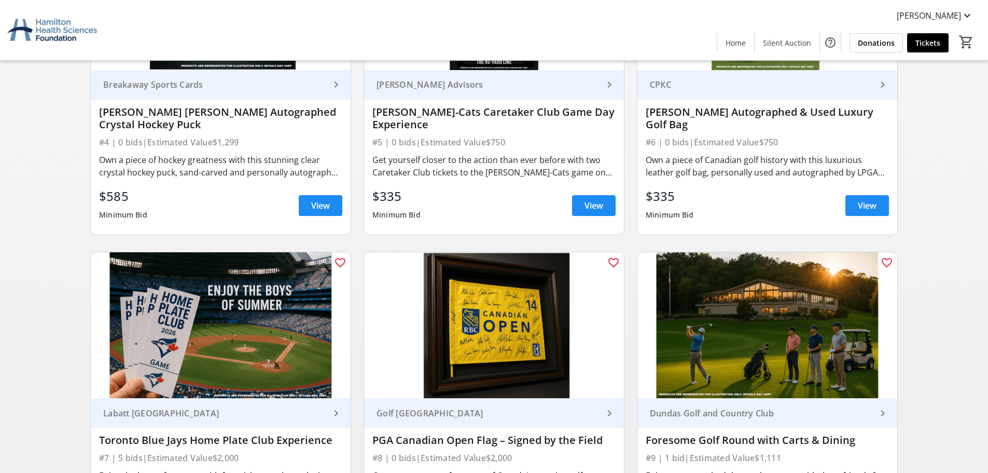
scroll to position [661, 0]
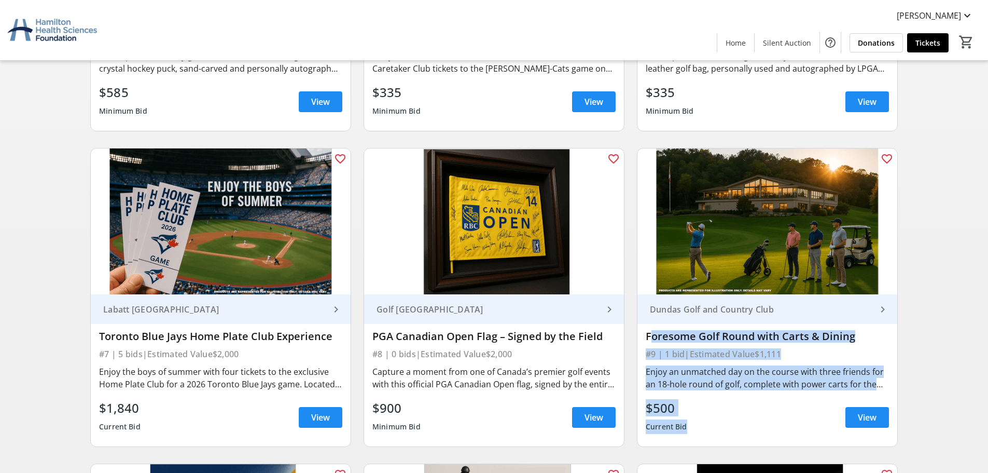
drag, startPoint x: 709, startPoint y: 422, endPoint x: 645, endPoint y: 338, distance: 105.5
click at [645, 339] on div "Dundas Golf and Country Club keyboard_arrow_right Foresome Golf Round with Cart…" at bounding box center [768, 370] width 260 height 152
click at [716, 363] on div "Enjoy an unmatched day on the course with three friends for an 18-hole round of…" at bounding box center [767, 377] width 243 height 29
drag, startPoint x: 753, startPoint y: 354, endPoint x: 686, endPoint y: 348, distance: 67.8
click at [686, 348] on div "#9 | 1 bid | Estimated Value $1,111" at bounding box center [767, 354] width 243 height 15
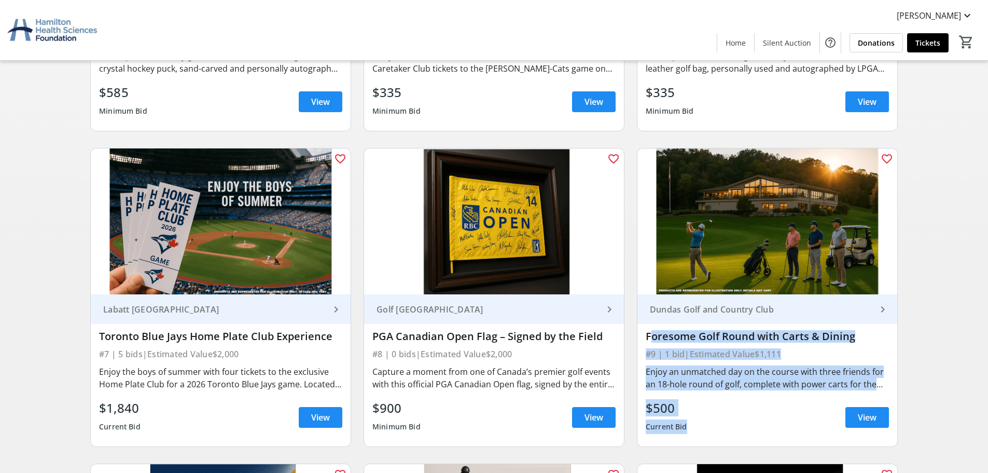
drag, startPoint x: 766, startPoint y: 352, endPoint x: 643, endPoint y: 333, distance: 124.4
click at [643, 333] on div "Dundas Golf and Country Club keyboard_arrow_right Foresome Golf Round with Cart…" at bounding box center [768, 370] width 260 height 152
click at [644, 333] on div "Dundas Golf and Country Club keyboard_arrow_right Foresome Golf Round with Cart…" at bounding box center [768, 370] width 260 height 152
drag, startPoint x: 645, startPoint y: 335, endPoint x: 801, endPoint y: 417, distance: 177.1
click at [801, 417] on div "Dundas Golf and Country Club keyboard_arrow_right Foresome Golf Round with Cart…" at bounding box center [768, 370] width 260 height 152
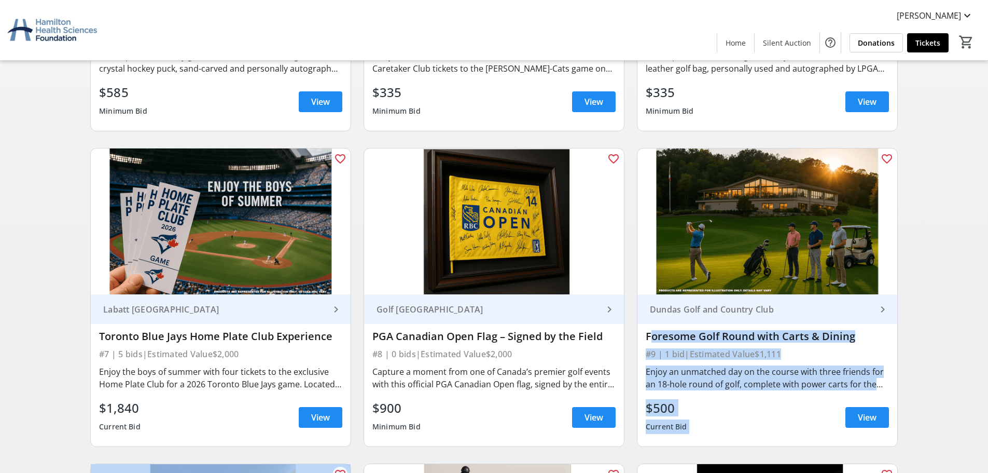
click at [801, 417] on div "$500 Current Bid View" at bounding box center [767, 416] width 243 height 37
drag, startPoint x: 779, startPoint y: 426, endPoint x: 652, endPoint y: 337, distance: 155.0
click at [652, 337] on div "Dundas Golf and Country Club keyboard_arrow_right Foresome Golf Round with Cart…" at bounding box center [768, 370] width 260 height 152
click at [649, 335] on div "Foresome Golf Round with Carts & Dining" at bounding box center [767, 336] width 243 height 12
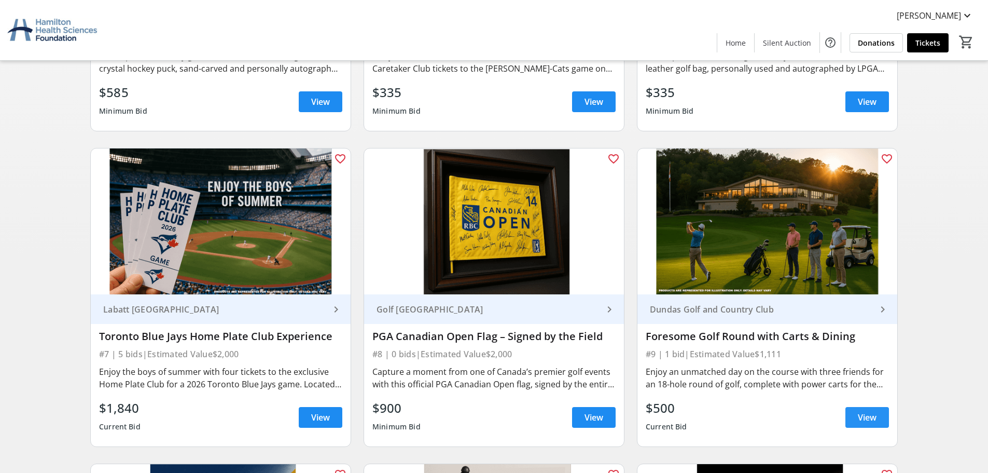
click at [870, 416] on span "View" at bounding box center [867, 417] width 19 height 12
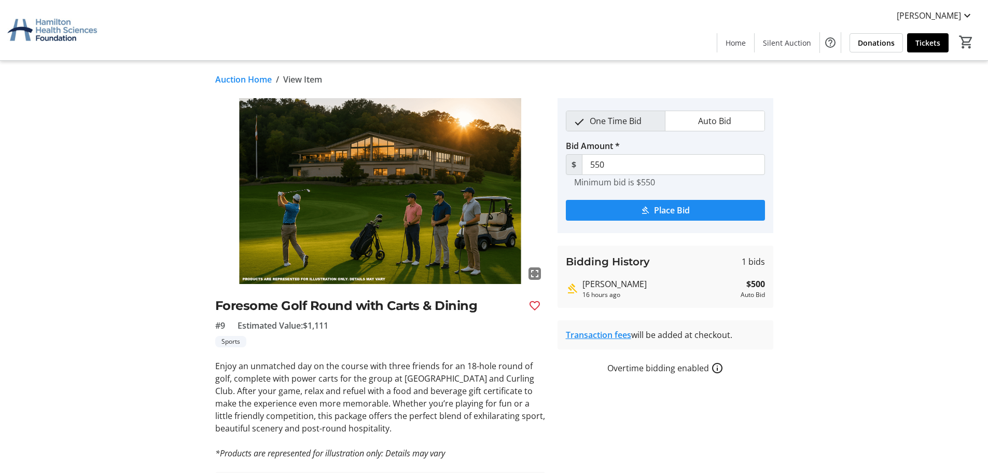
scroll to position [78, 0]
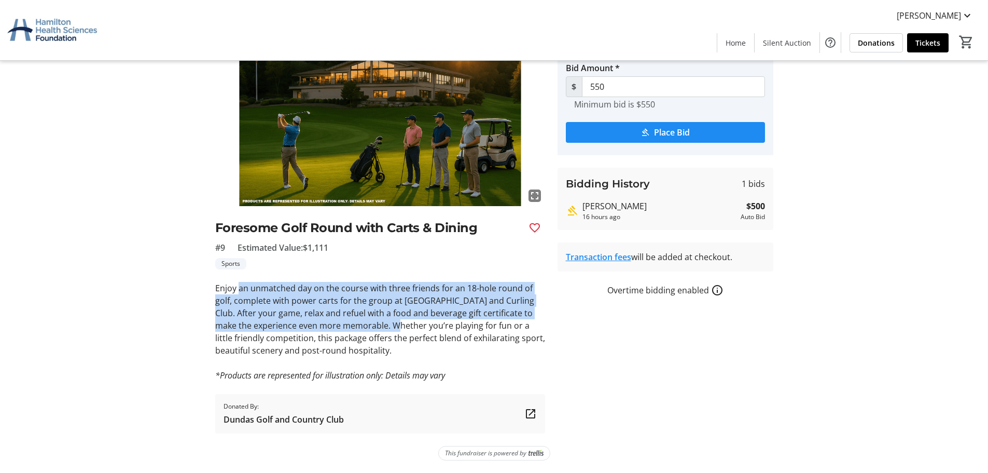
drag, startPoint x: 240, startPoint y: 289, endPoint x: 393, endPoint y: 322, distance: 156.4
click at [391, 322] on p "Enjoy an unmatched day on the course with three friends for an 18-hole round of…" at bounding box center [380, 319] width 330 height 75
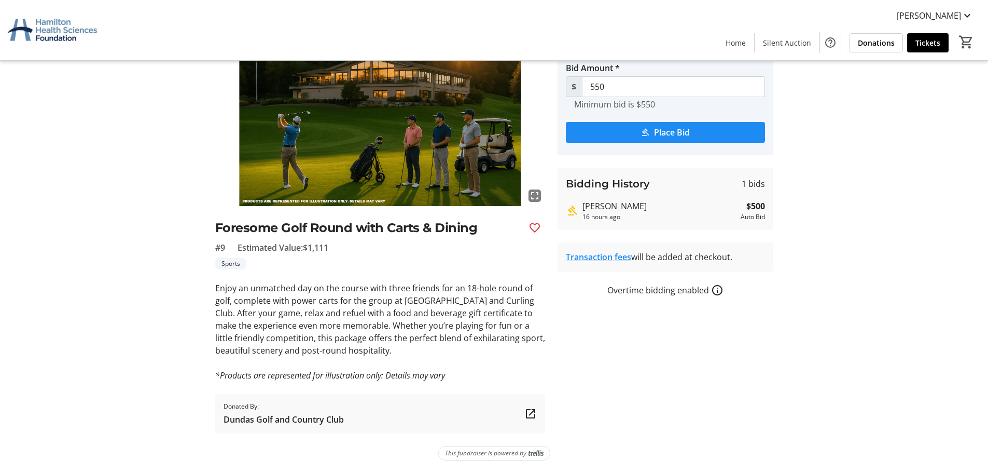
click at [478, 320] on p "Enjoy an unmatched day on the course with three friends for an 18-hole round of…" at bounding box center [380, 319] width 330 height 75
drag, startPoint x: 365, startPoint y: 332, endPoint x: 462, endPoint y: 354, distance: 99.4
click at [462, 354] on p "Enjoy an unmatched day on the course with three friends for an 18-hole round of…" at bounding box center [380, 319] width 330 height 75
drag, startPoint x: 399, startPoint y: 347, endPoint x: 274, endPoint y: 300, distance: 133.5
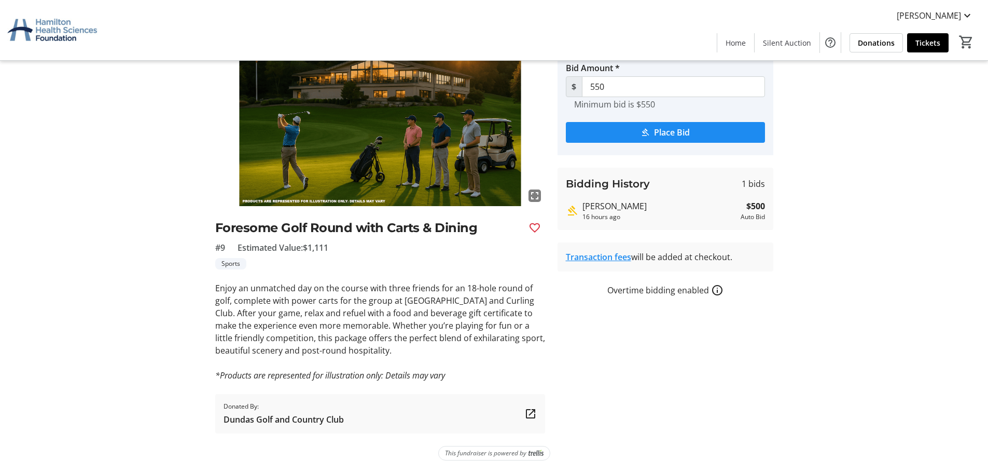
click at [274, 300] on p "Enjoy an unmatched day on the course with three friends for an 18-hole round of…" at bounding box center [380, 319] width 330 height 75
click at [273, 299] on p "Enjoy an unmatched day on the course with three friends for an 18-hole round of…" at bounding box center [380, 319] width 330 height 75
click at [392, 352] on p "Enjoy an unmatched day on the course with three friends for an 18-hole round of…" at bounding box center [380, 319] width 330 height 75
drag, startPoint x: 272, startPoint y: 306, endPoint x: 369, endPoint y: 320, distance: 98.1
click at [328, 321] on p "Enjoy an unmatched day on the course with three friends for an 18-hole round of…" at bounding box center [380, 319] width 330 height 75
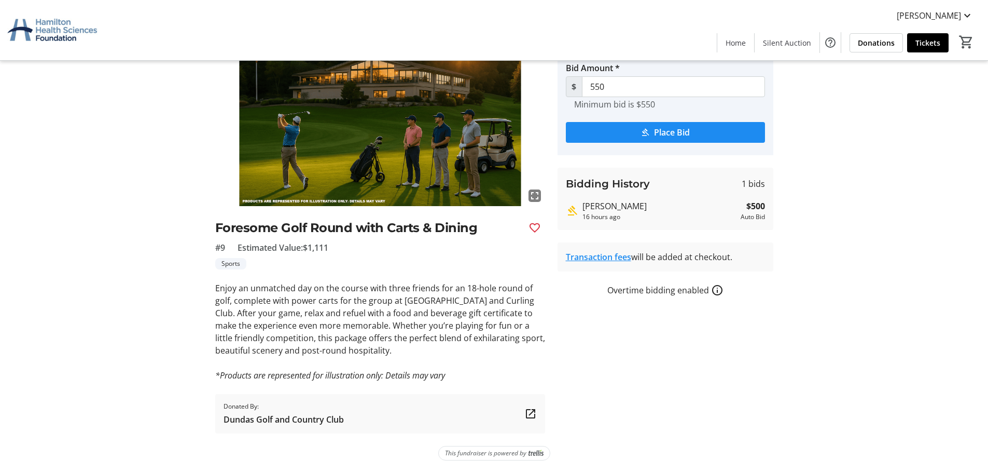
click at [375, 319] on p "Enjoy an unmatched day on the course with three friends for an 18-hole round of…" at bounding box center [380, 319] width 330 height 75
